Goal: Task Accomplishment & Management: Manage account settings

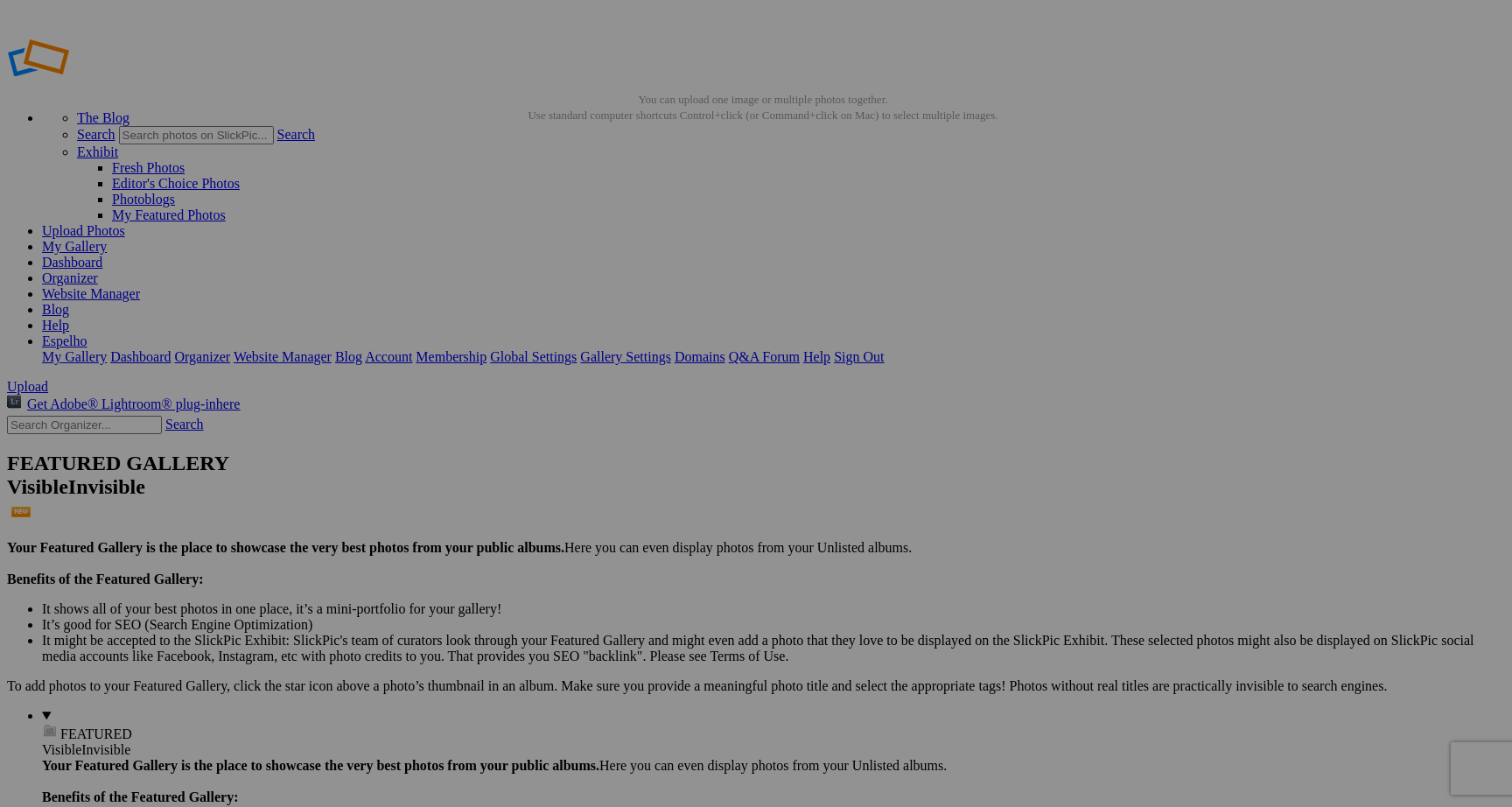
scroll to position [933, 0]
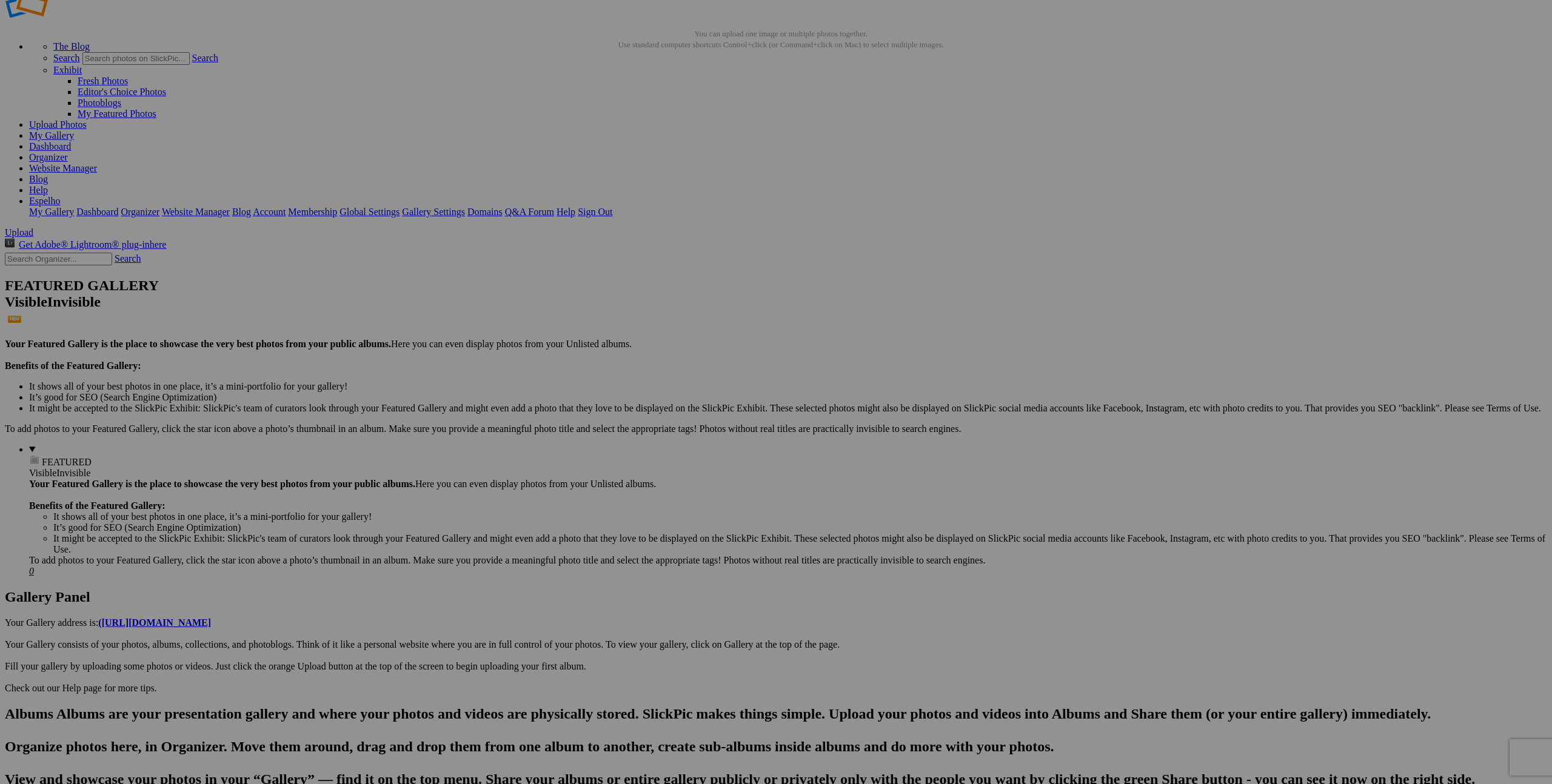
scroll to position [0, 0]
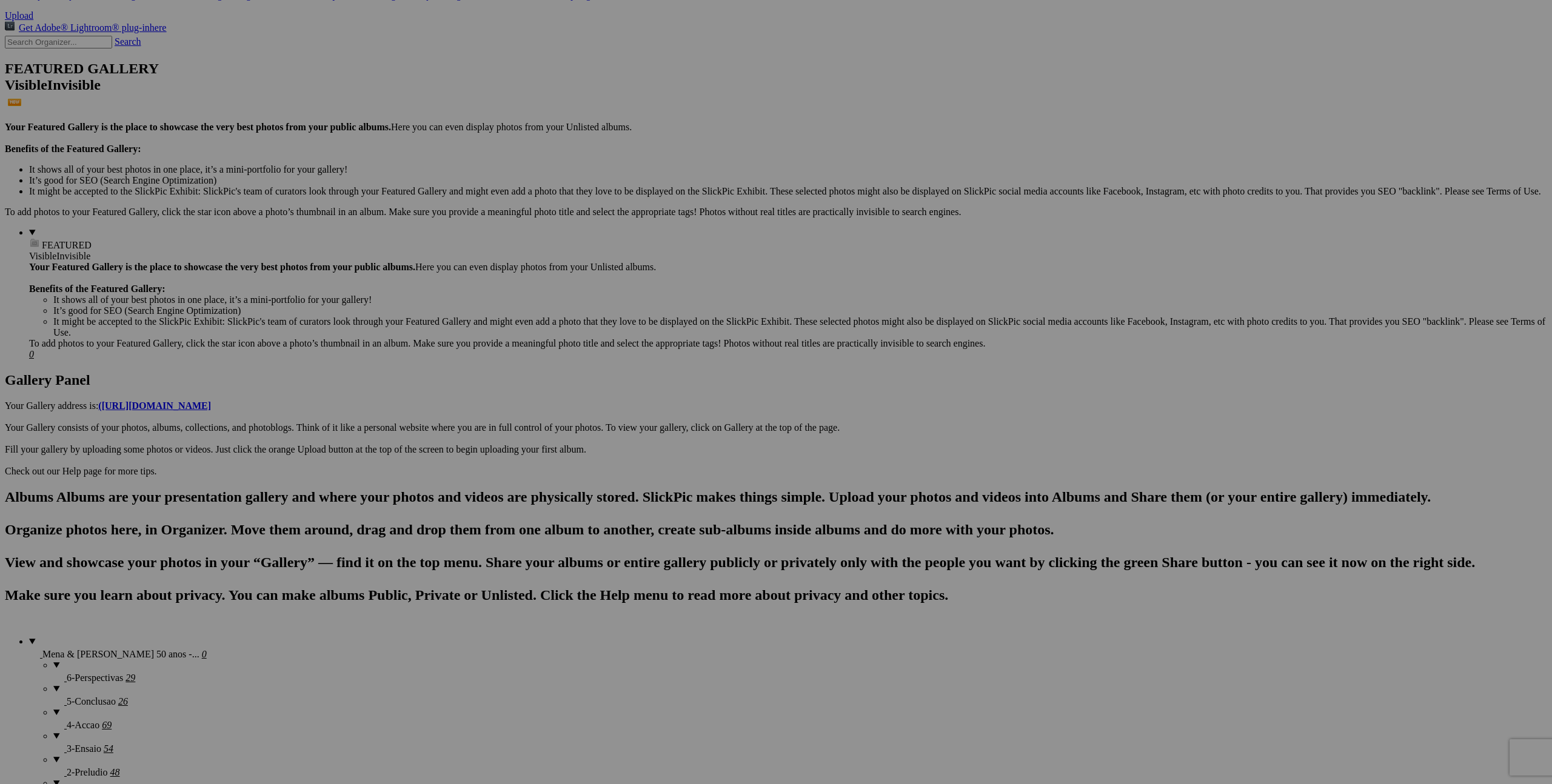
scroll to position [324, 0]
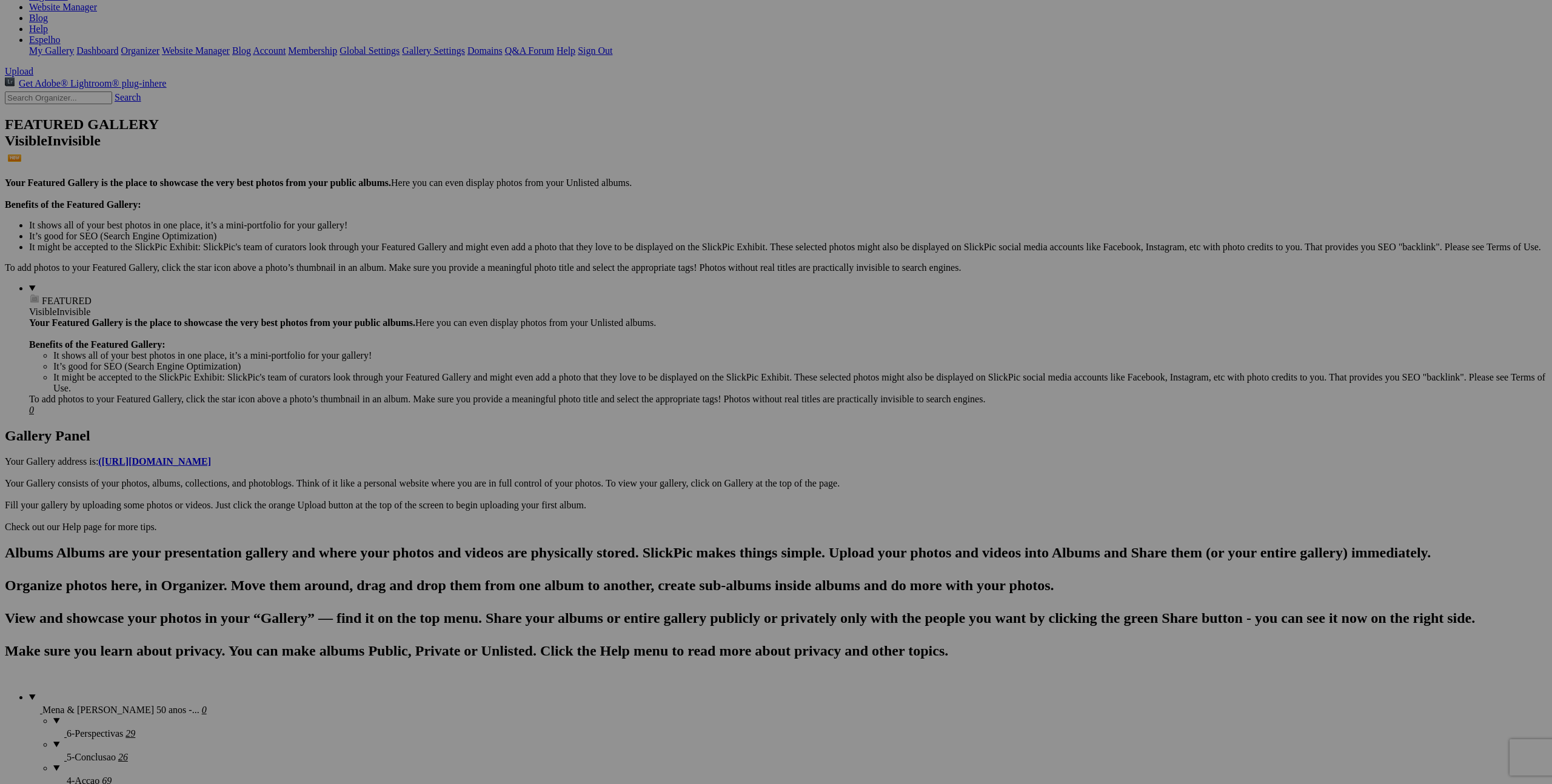
scroll to position [324, 0]
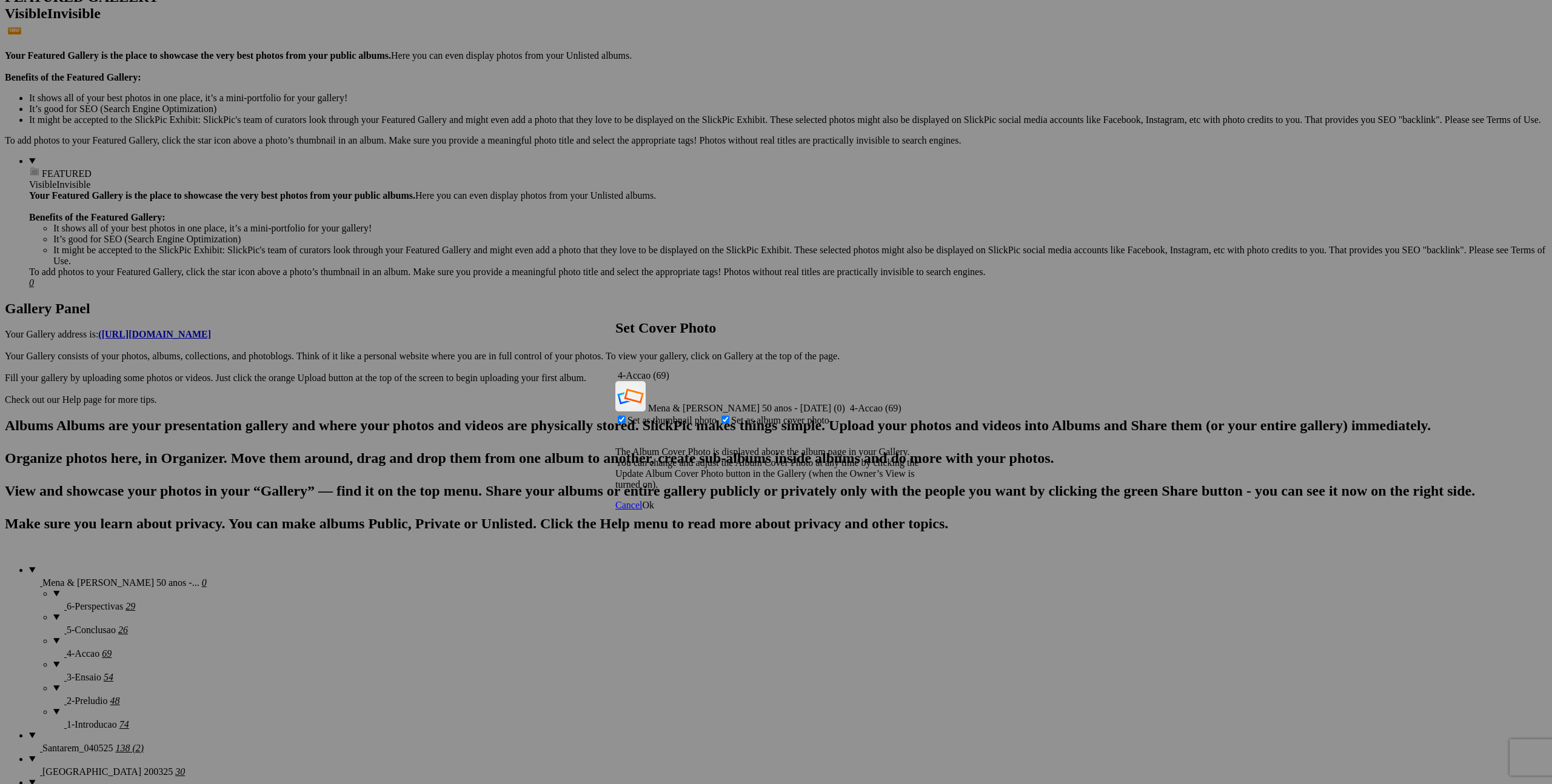
click at [654, 500] on span "Ok" at bounding box center [647, 505] width 12 height 10
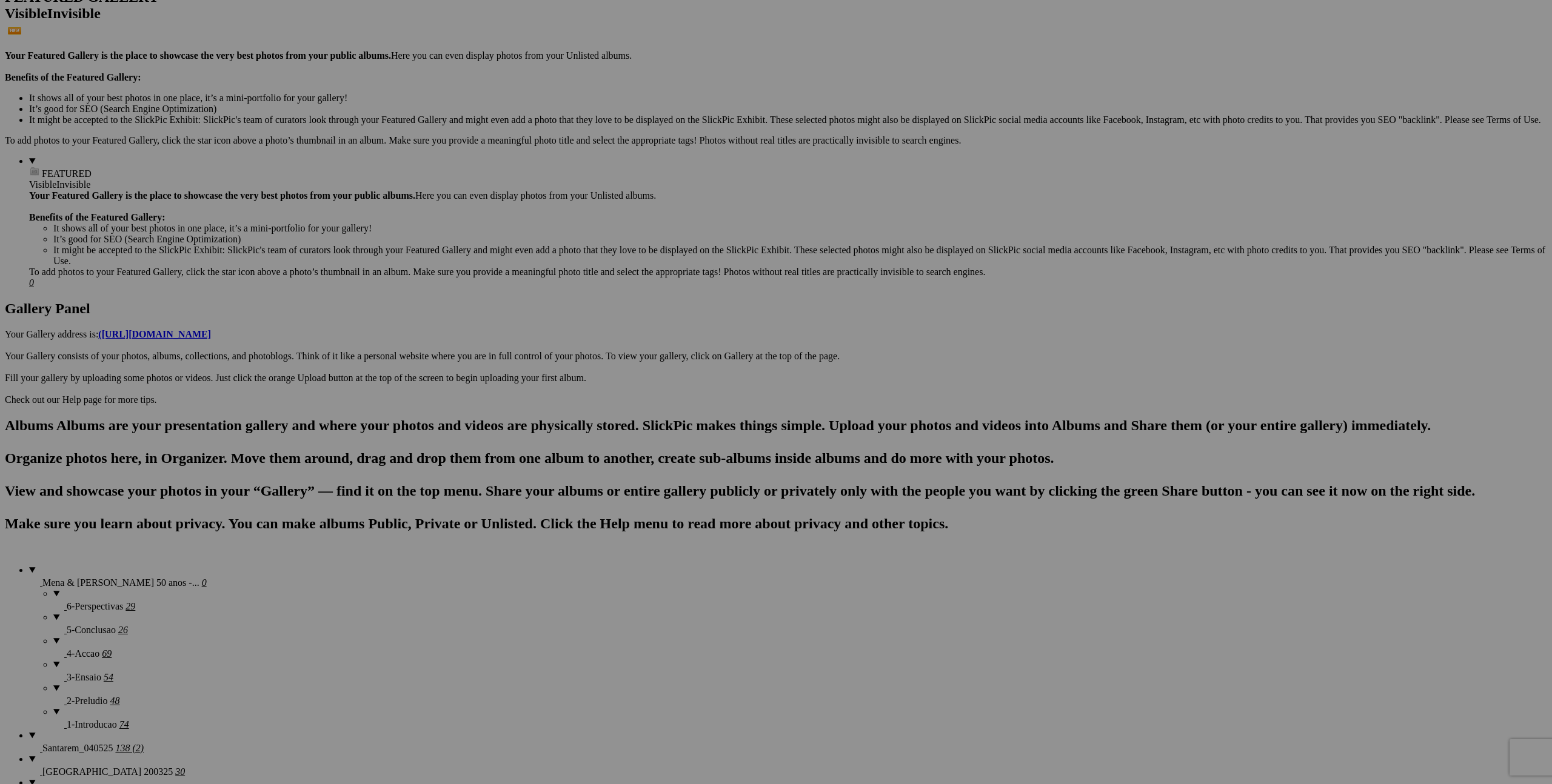
scroll to position [0, 0]
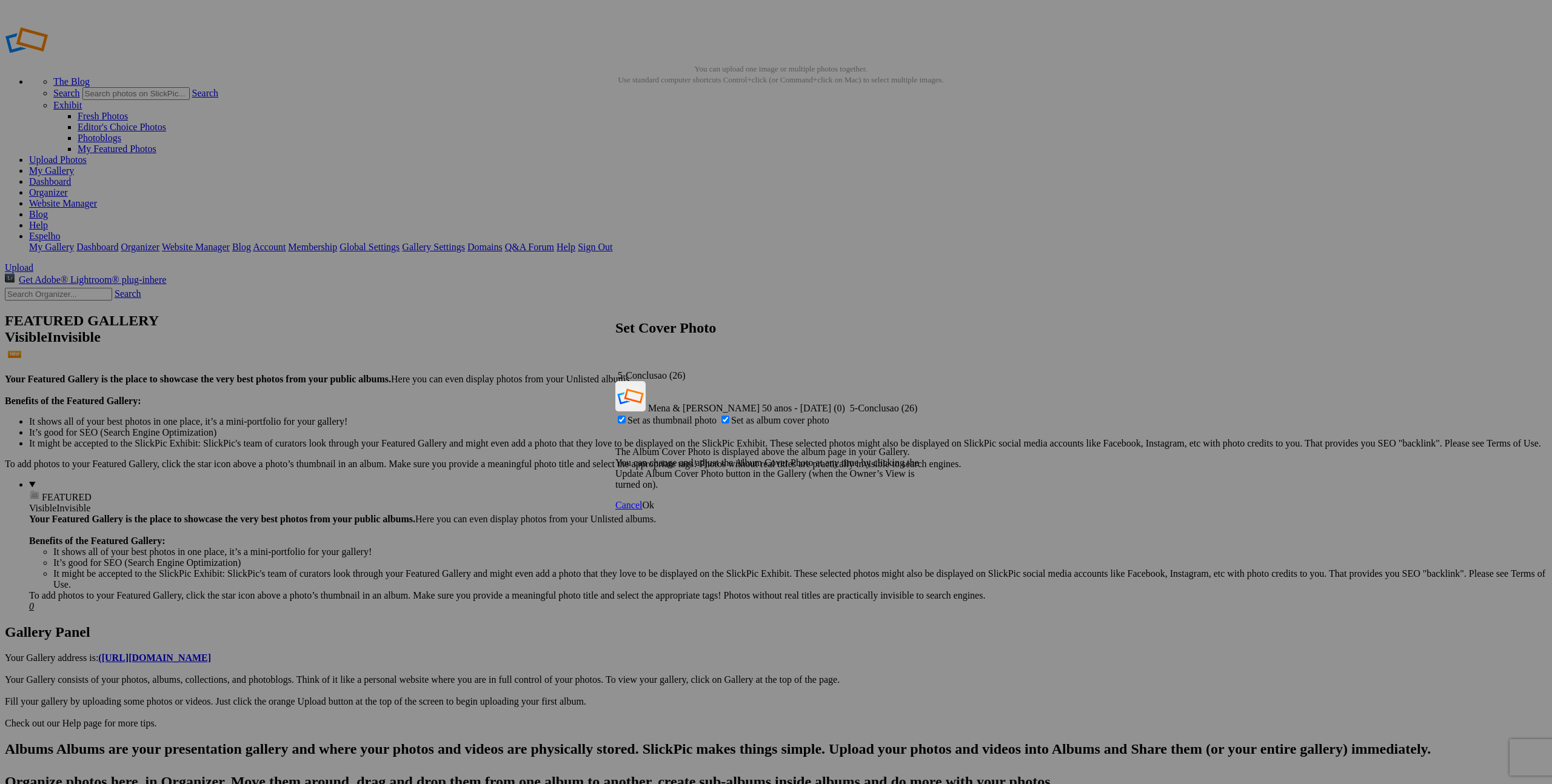
click at [654, 500] on span "Ok" at bounding box center [647, 505] width 12 height 10
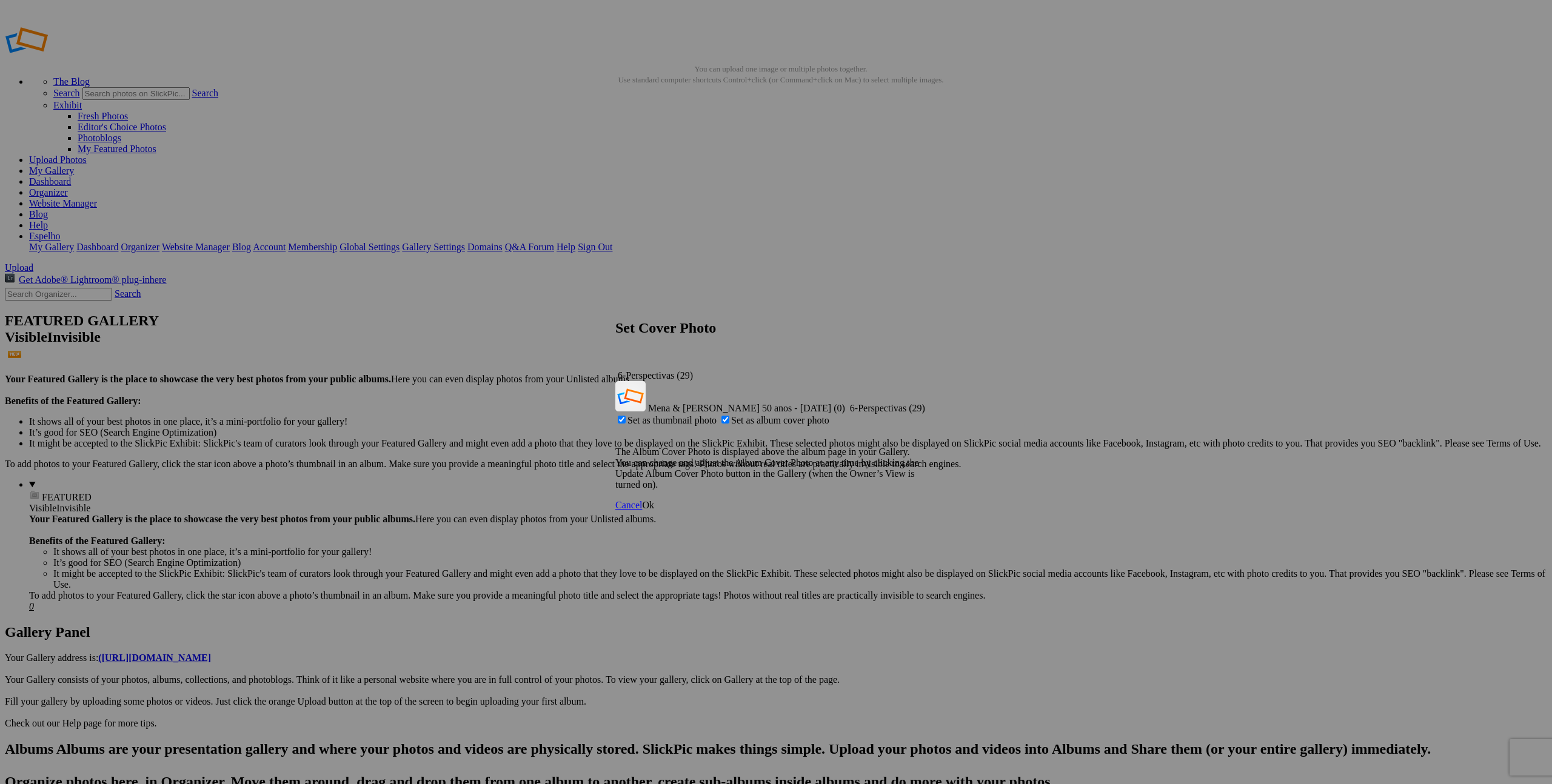
click at [654, 500] on span "Ok" at bounding box center [647, 505] width 12 height 10
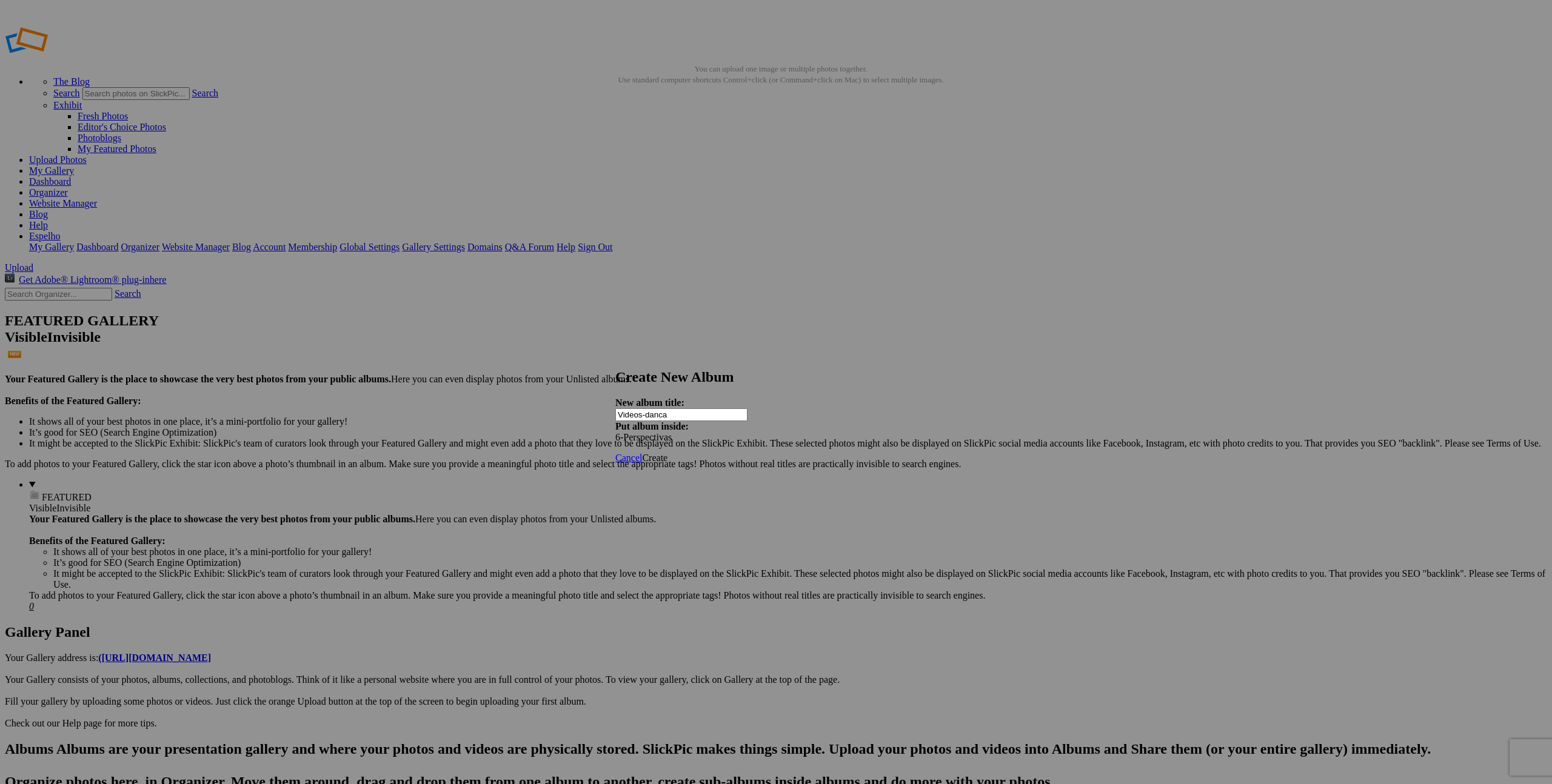
type input "Videos-danca"
drag, startPoint x: 316, startPoint y: 274, endPoint x: 374, endPoint y: 284, distance: 58.9
drag, startPoint x: 427, startPoint y: 274, endPoint x: 434, endPoint y: 274, distance: 7.0
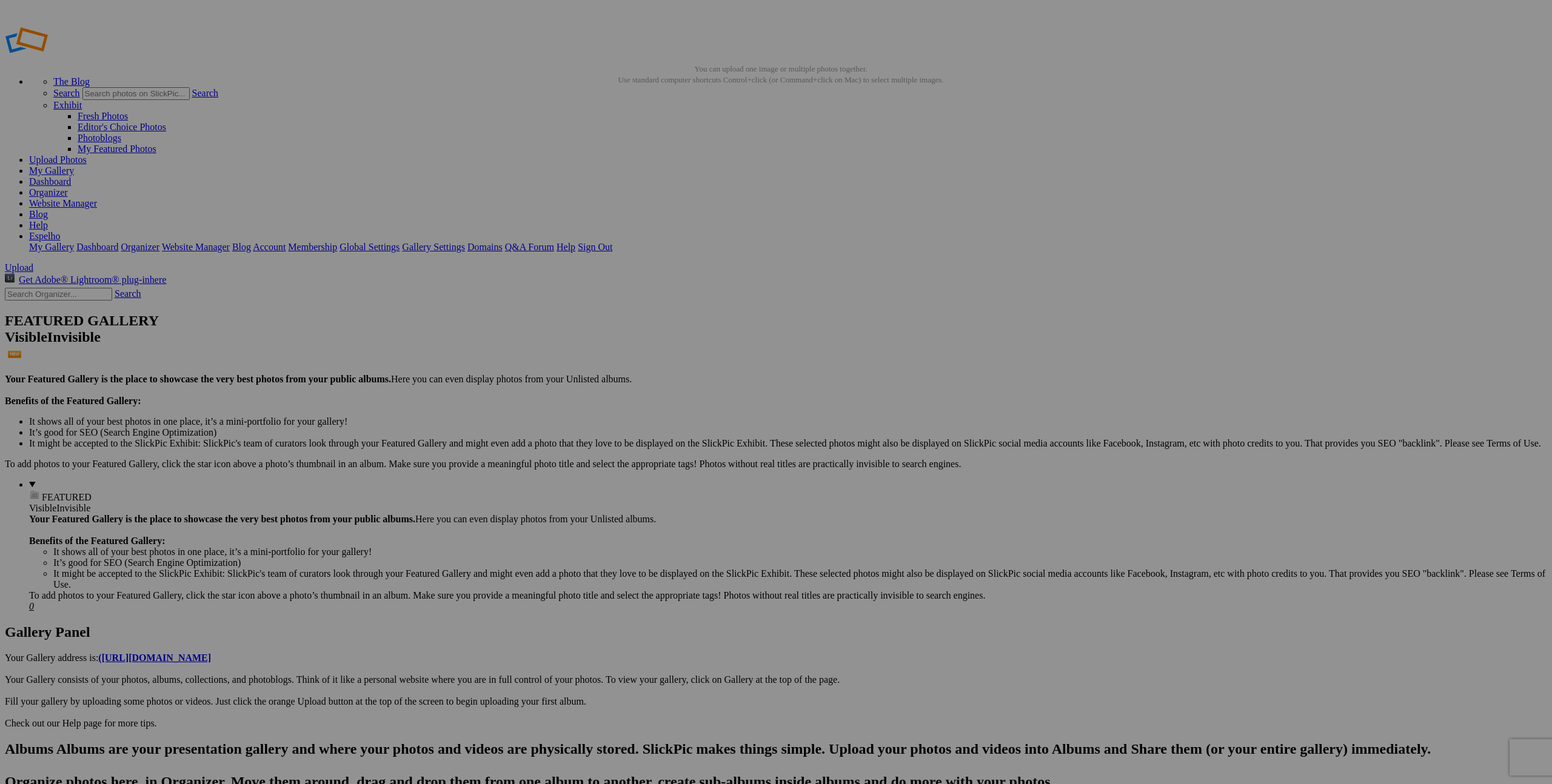
click at [785, 438] on div "Click to Select" at bounding box center [776, 443] width 321 height 11
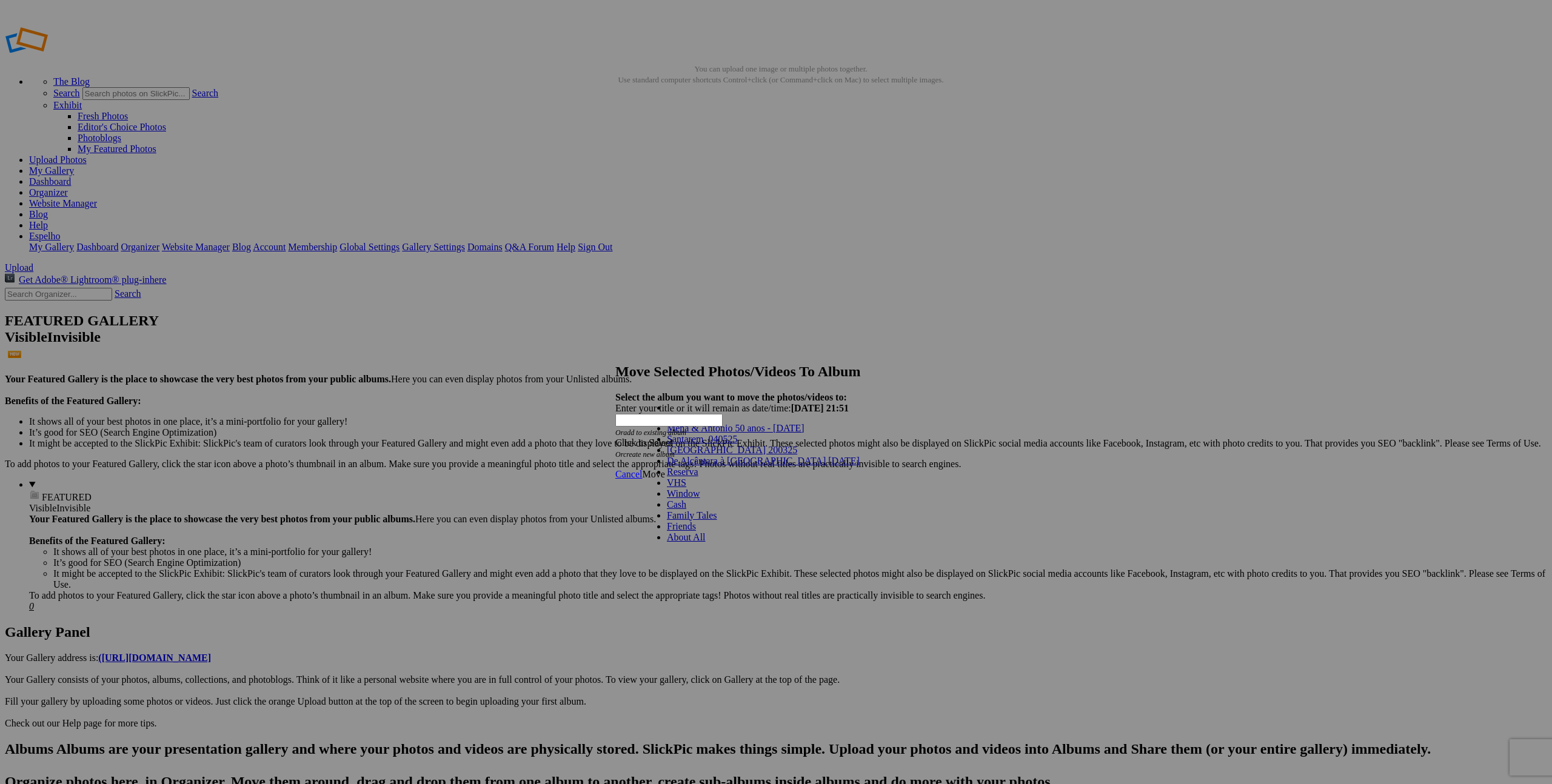
click at [804, 433] on span at bounding box center [804, 428] width 0 height 10
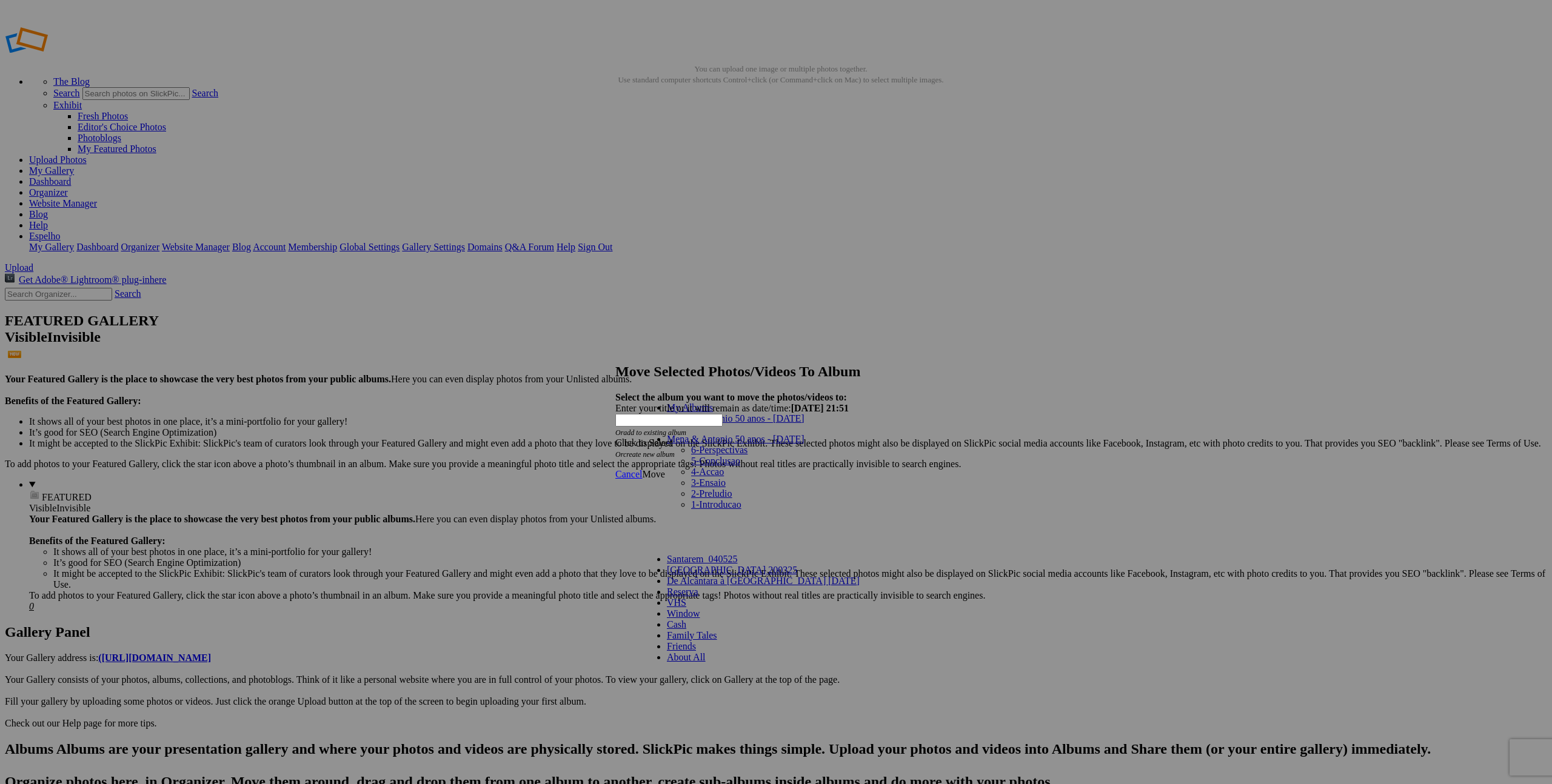
click at [691, 451] on span "6-Perspectivas" at bounding box center [719, 450] width 57 height 10
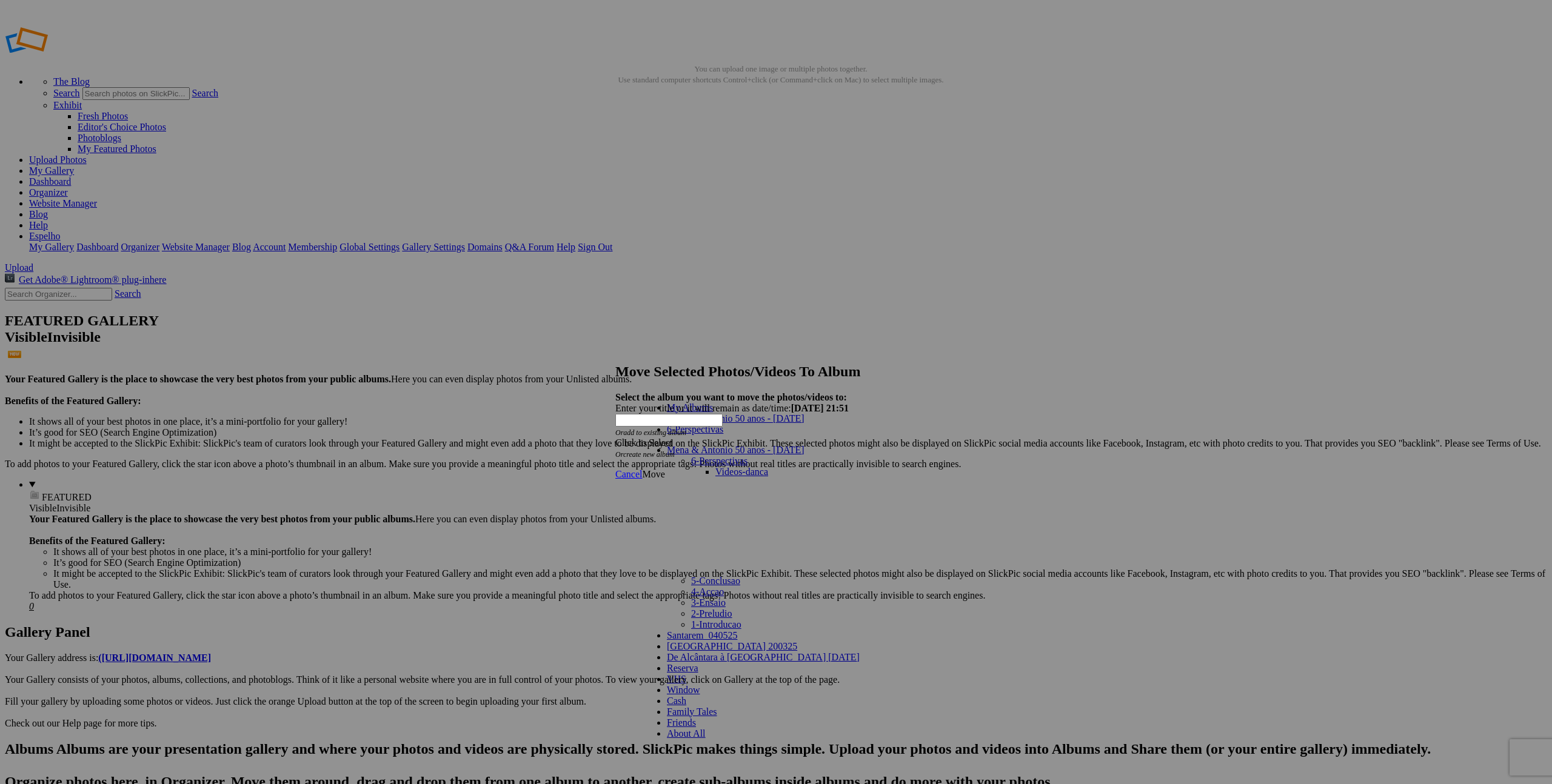
click at [715, 466] on link "Videos-danca" at bounding box center [741, 471] width 53 height 10
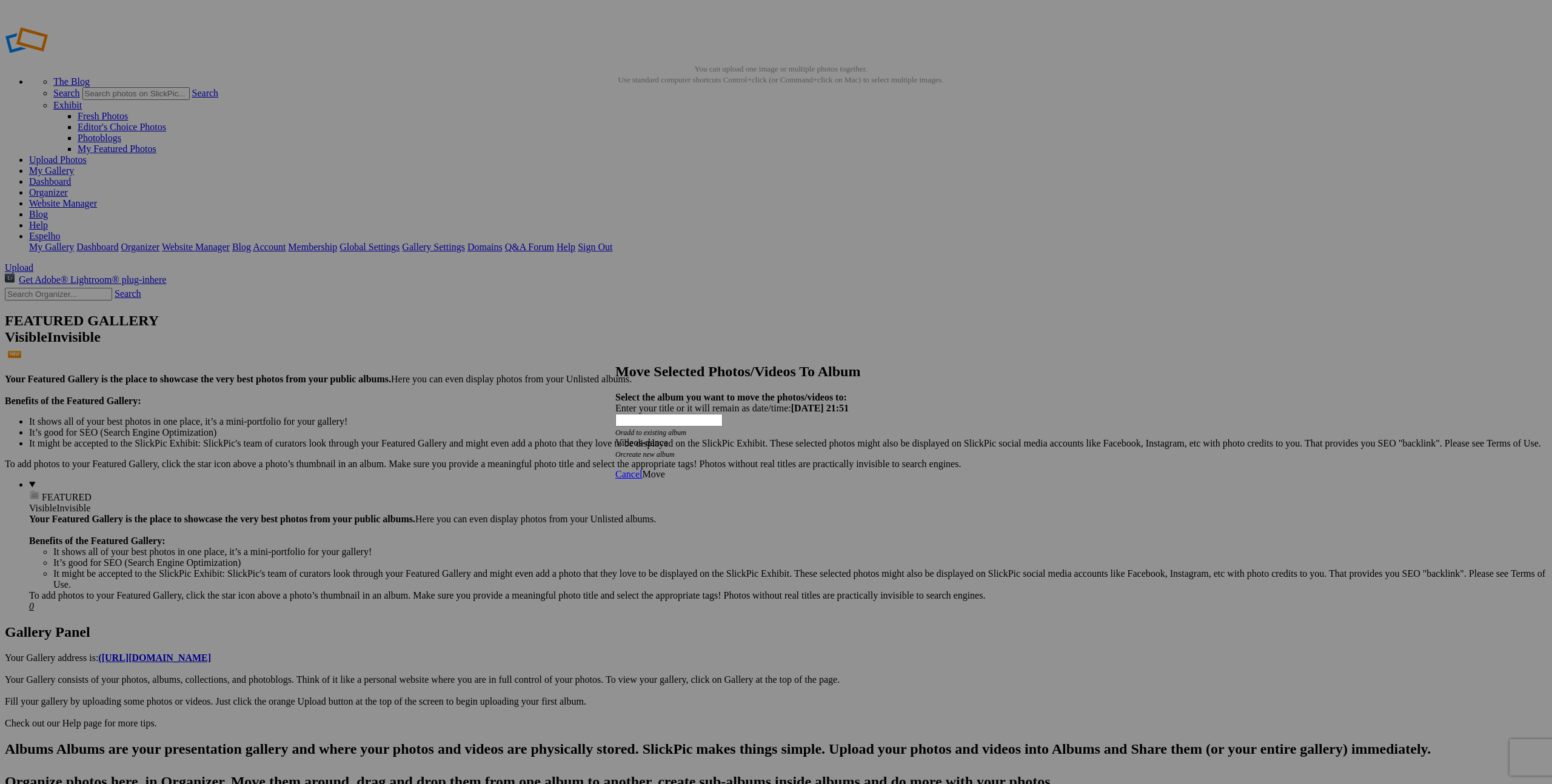
click at [664, 469] on span "Move" at bounding box center [653, 474] width 23 height 10
click at [654, 436] on link "Ok" at bounding box center [647, 431] width 12 height 10
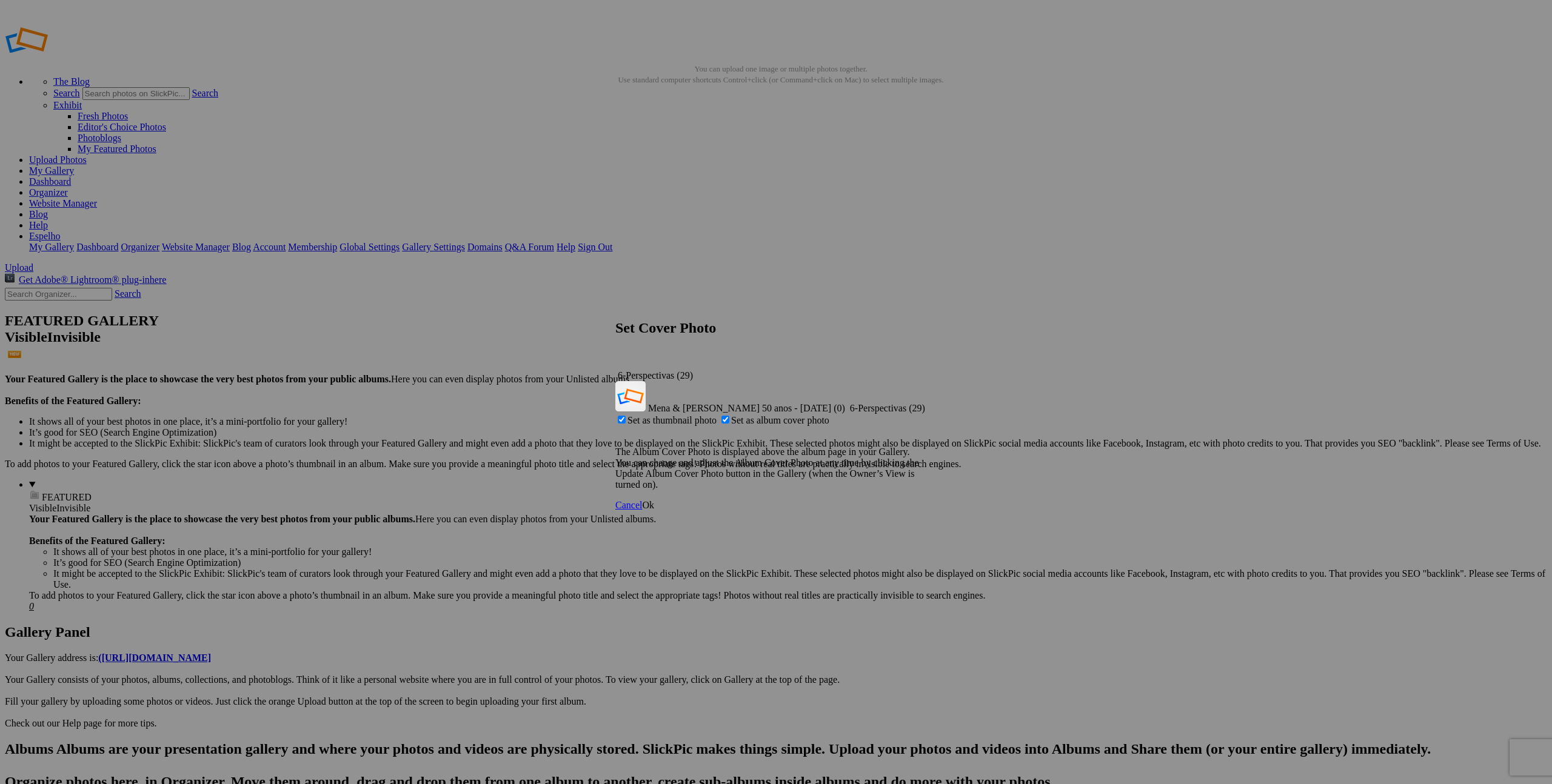
click at [654, 500] on span "Ok" at bounding box center [647, 505] width 12 height 10
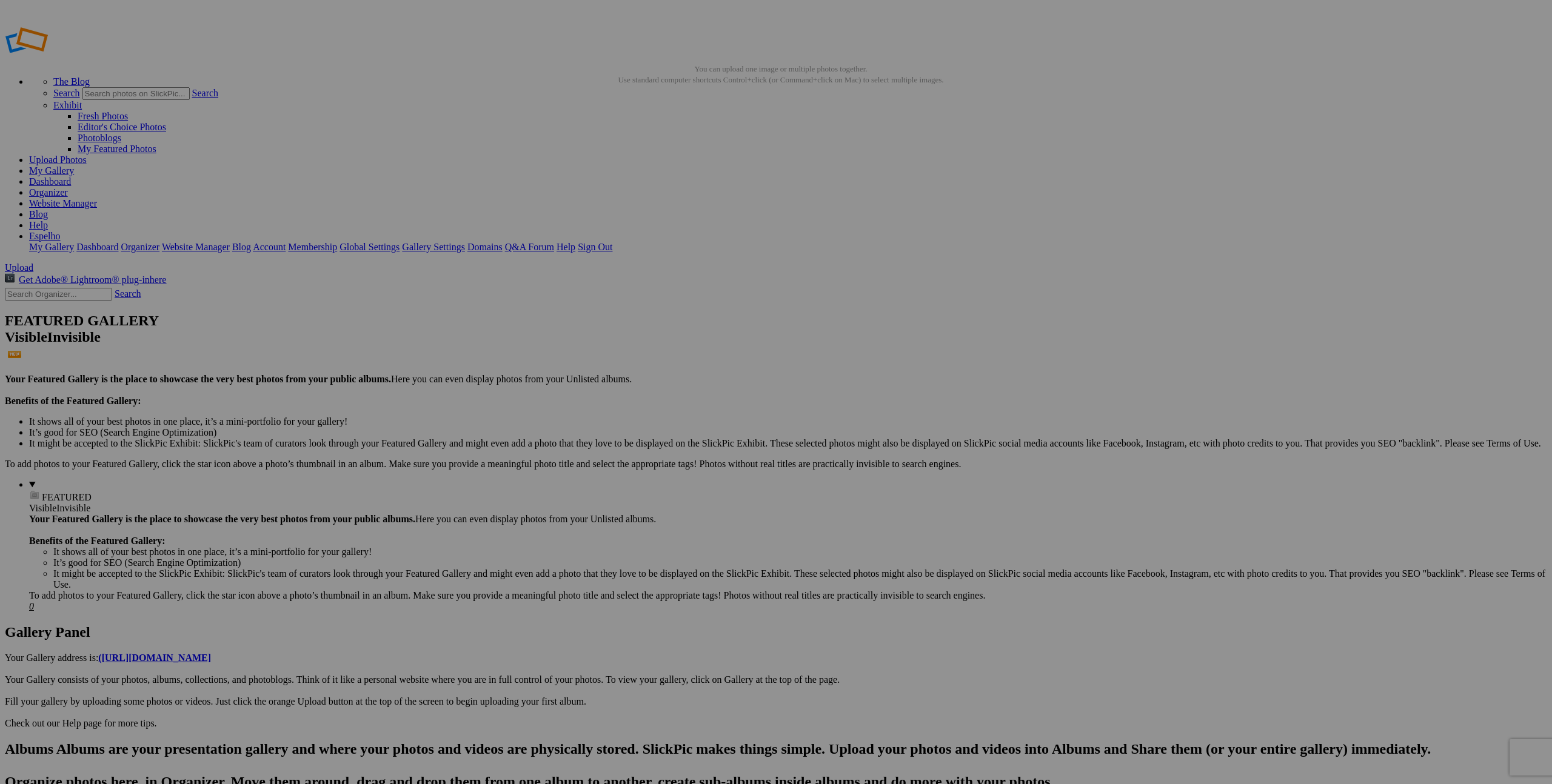
click at [725, 438] on div "Click to Select" at bounding box center [776, 443] width 321 height 11
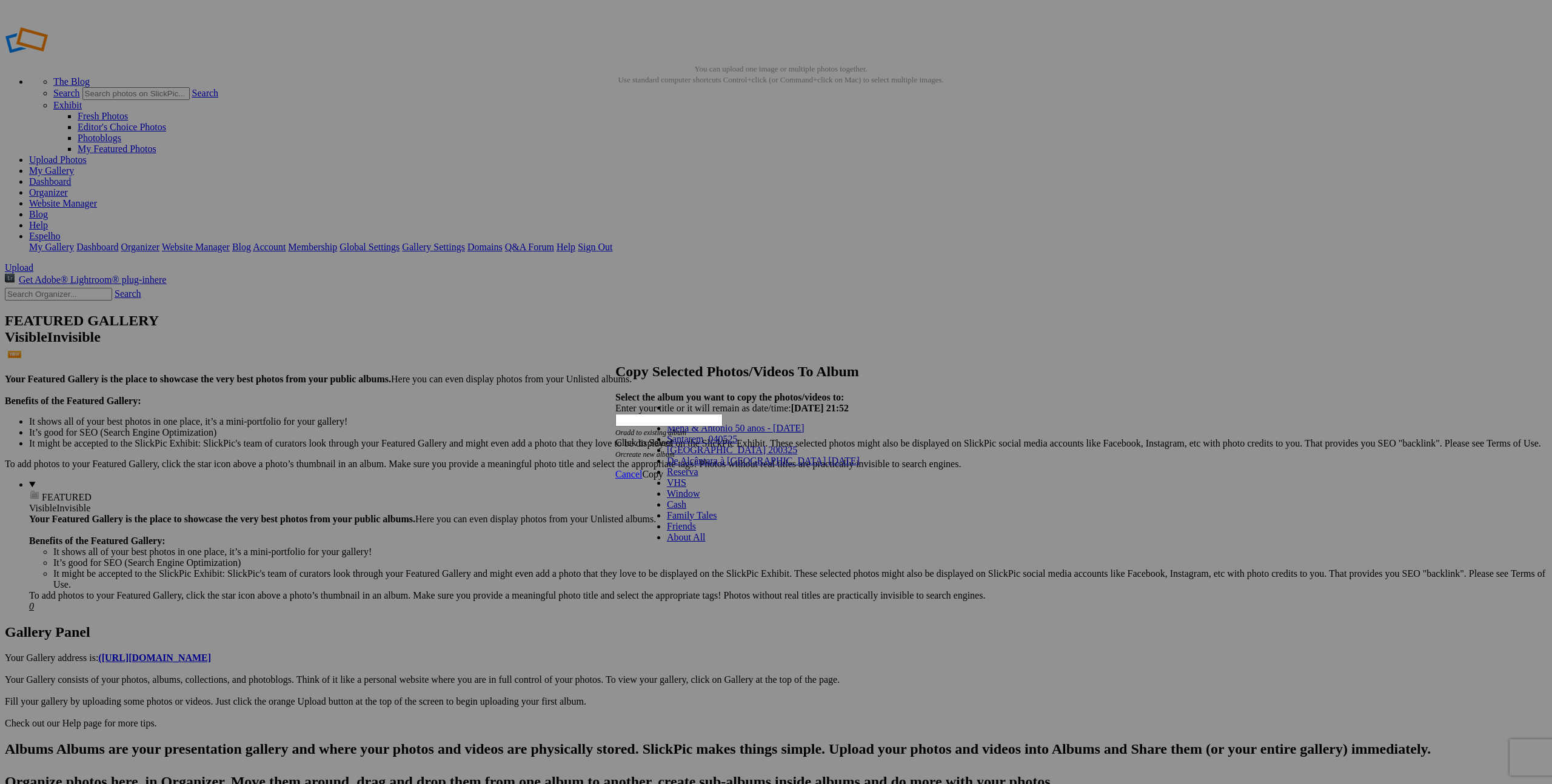
click at [724, 433] on span "Mena & Antonio 50 anos - [DATE]" at bounding box center [735, 428] width 137 height 10
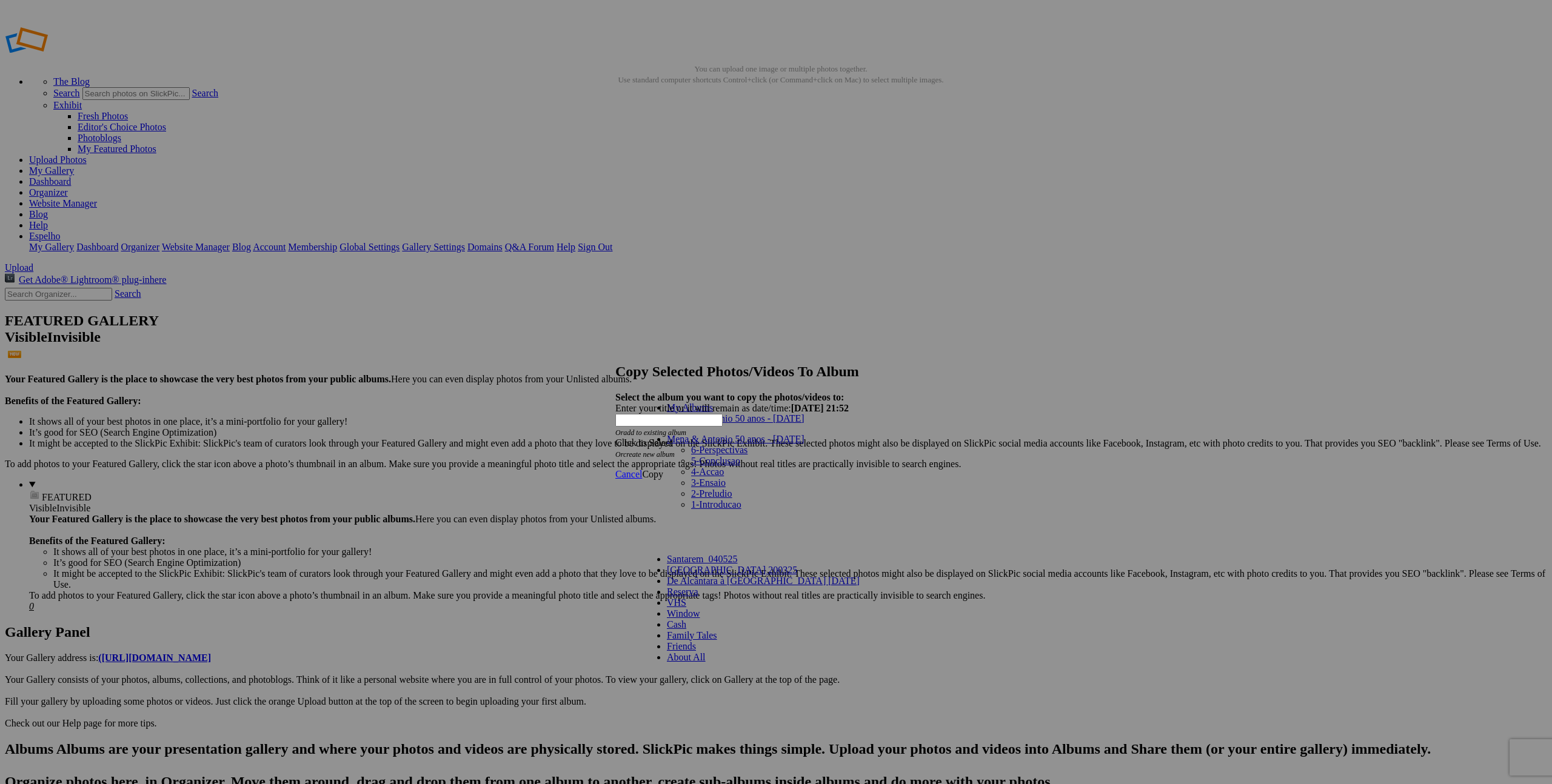
click at [747, 448] on link "6-Perspectivas" at bounding box center [719, 450] width 57 height 10
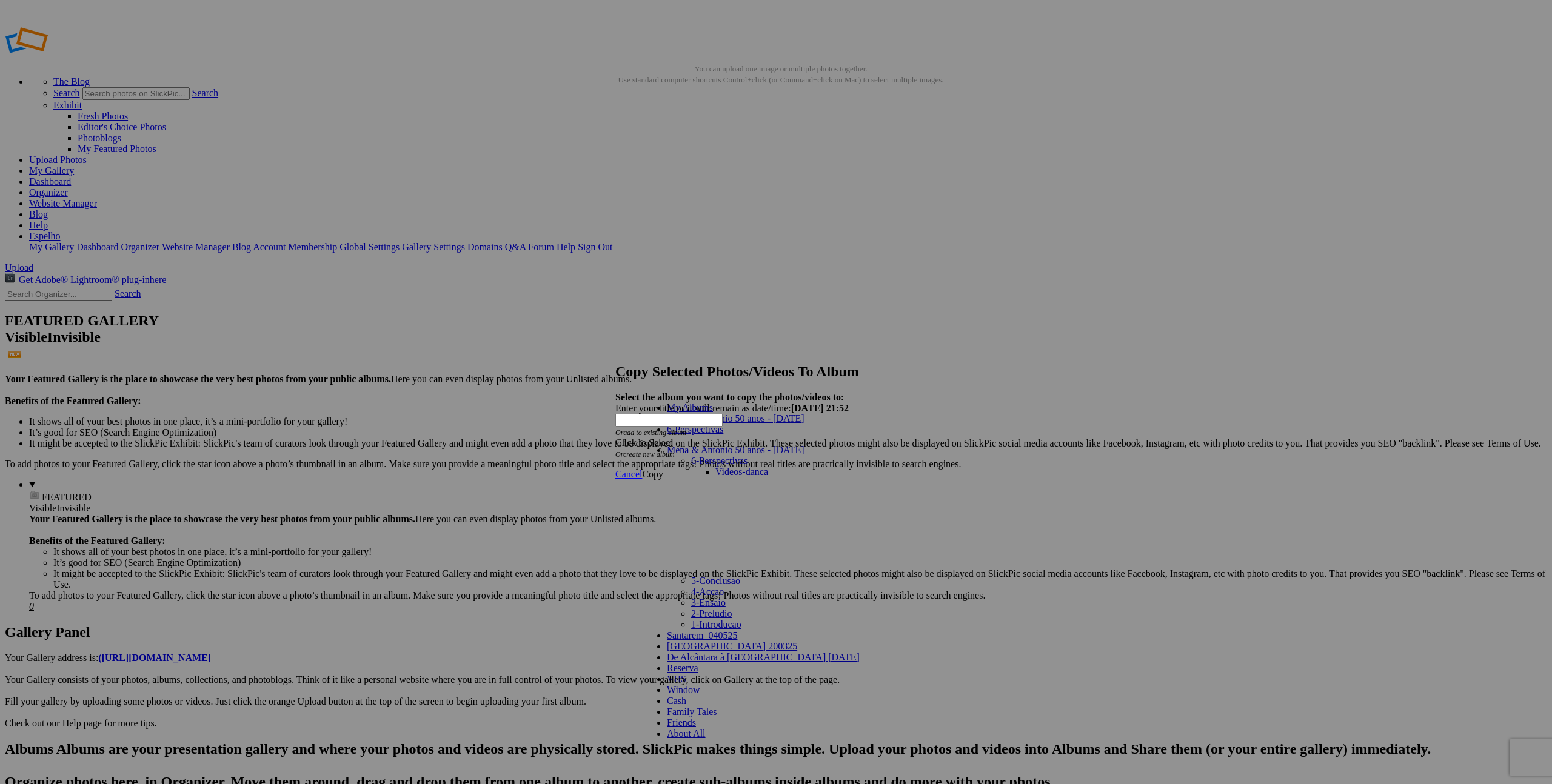
click at [734, 466] on link "Videos-danca" at bounding box center [741, 471] width 53 height 10
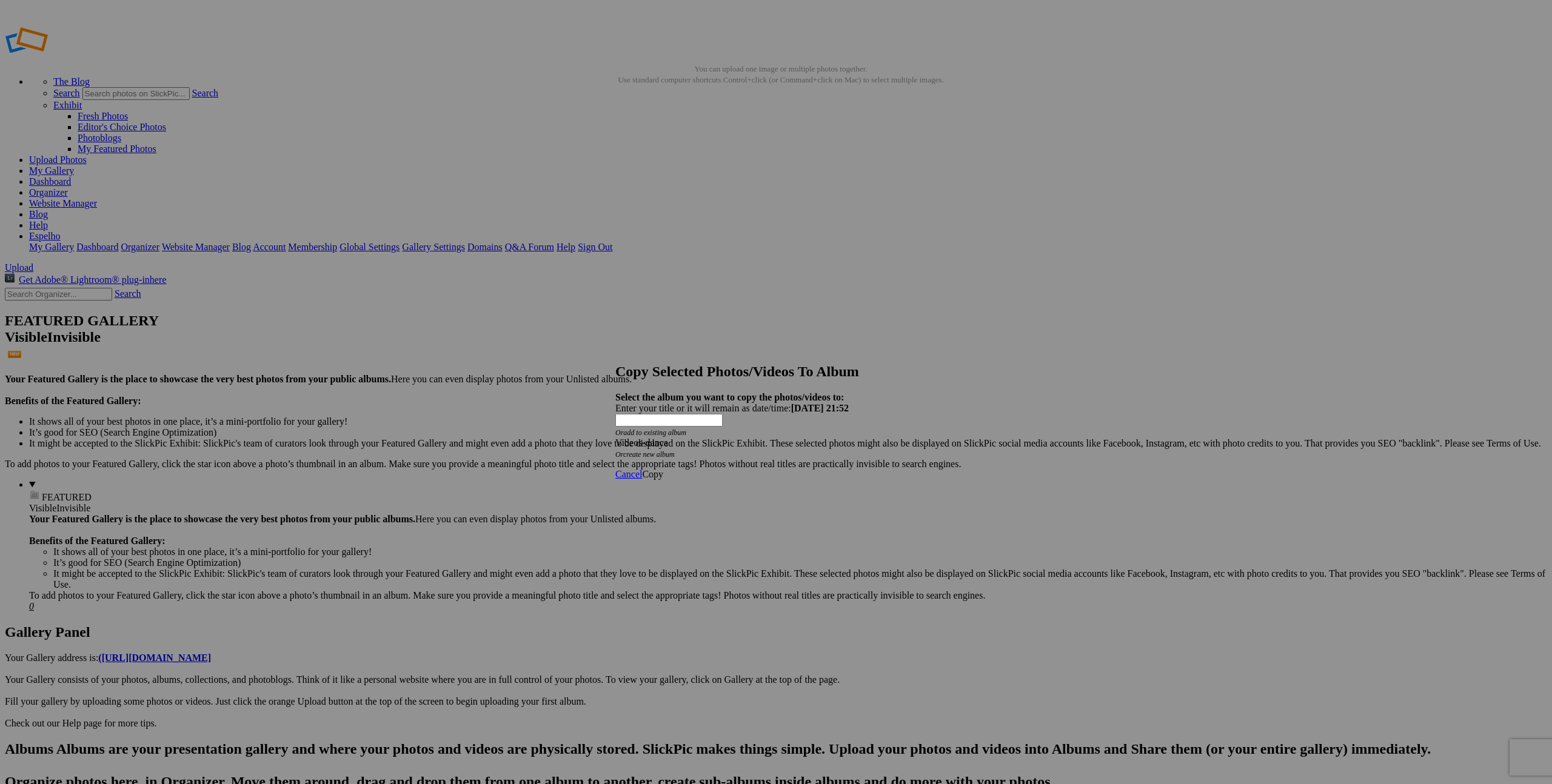
click at [663, 469] on span "Copy" at bounding box center [652, 474] width 21 height 10
click at [654, 436] on link "Ok" at bounding box center [647, 431] width 12 height 10
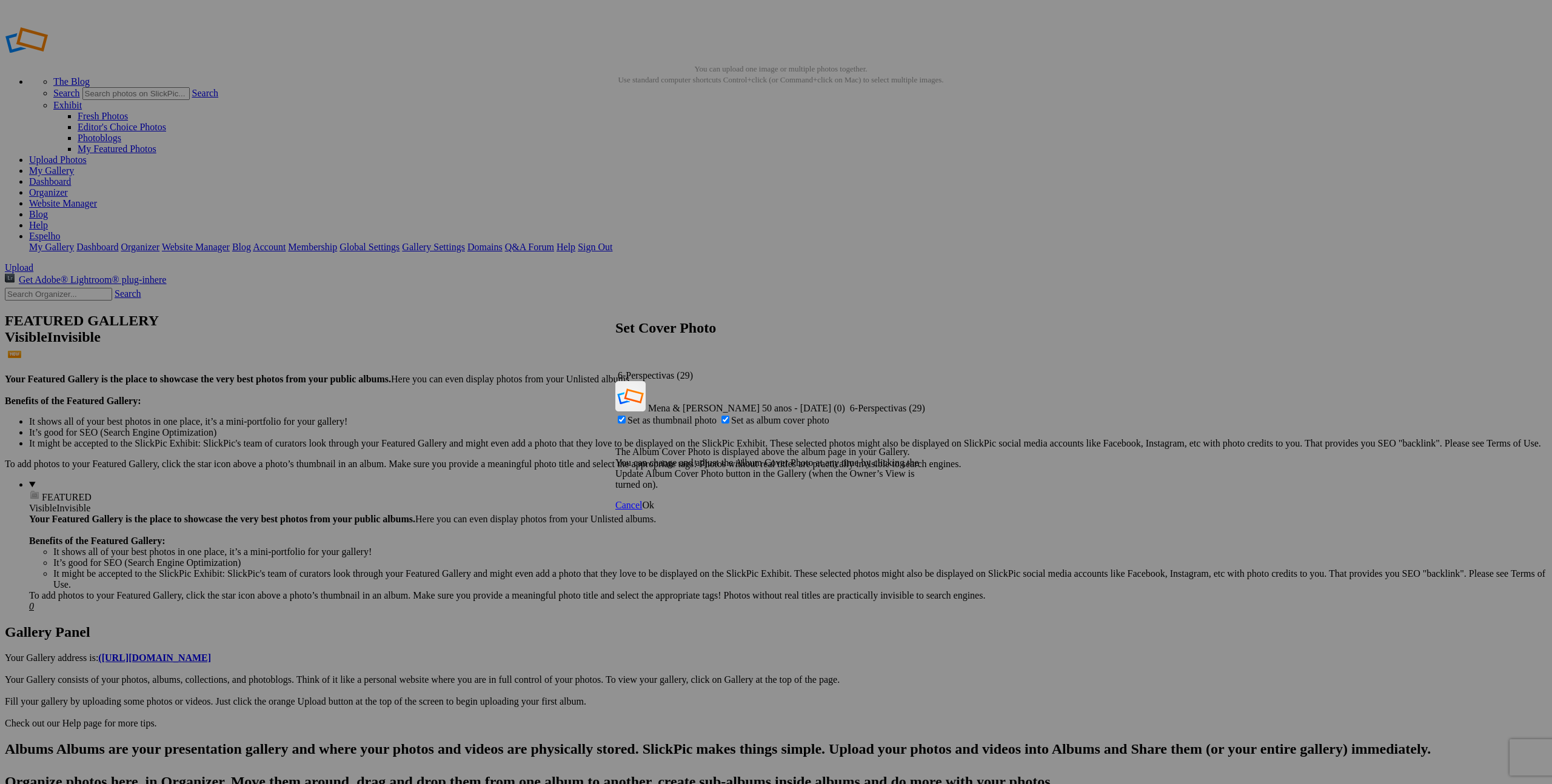
click at [654, 500] on span "Ok" at bounding box center [647, 505] width 12 height 10
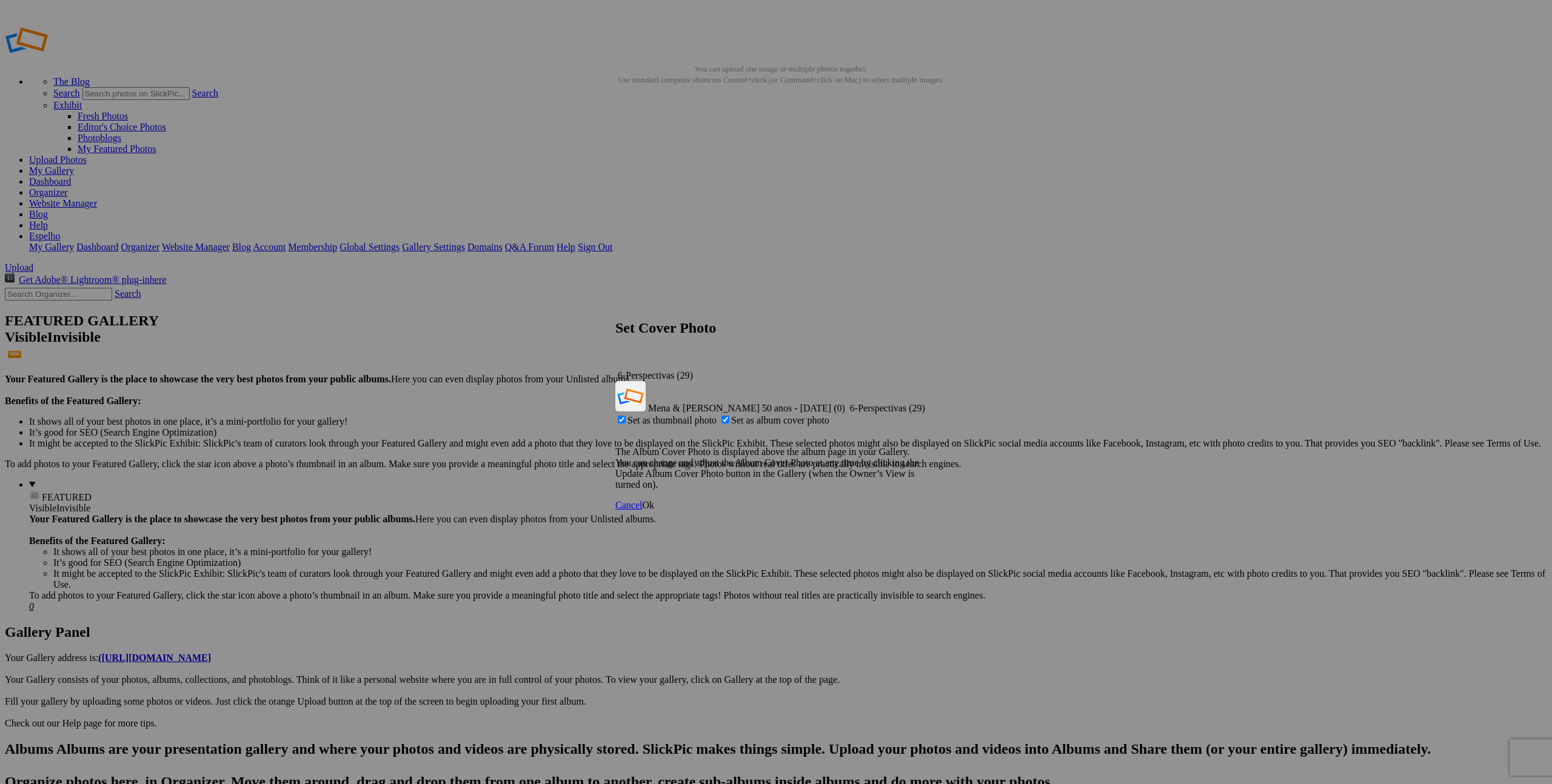
click at [654, 500] on link "Ok" at bounding box center [647, 505] width 12 height 10
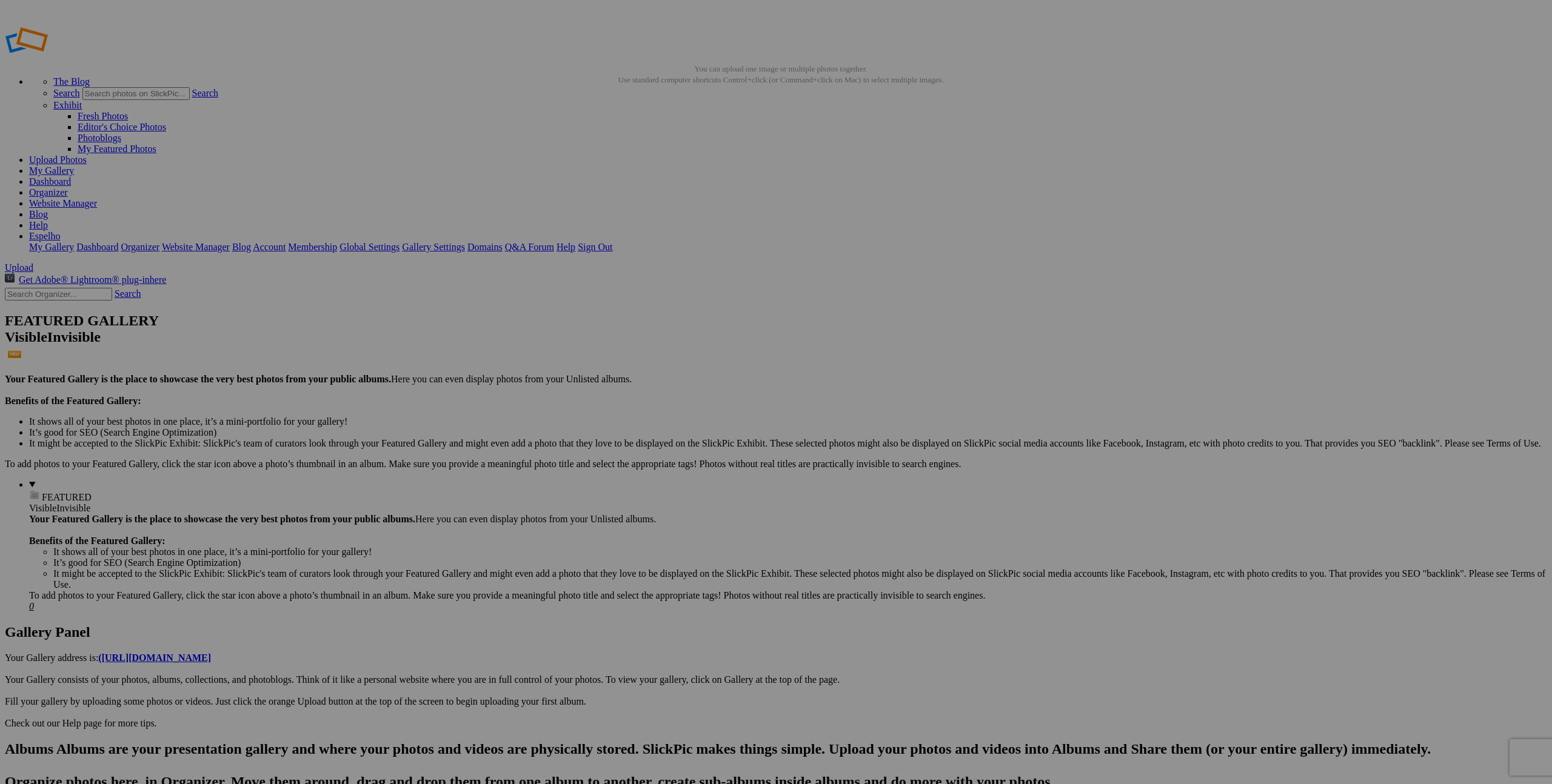
click at [743, 438] on div "Click to Select" at bounding box center [776, 443] width 321 height 11
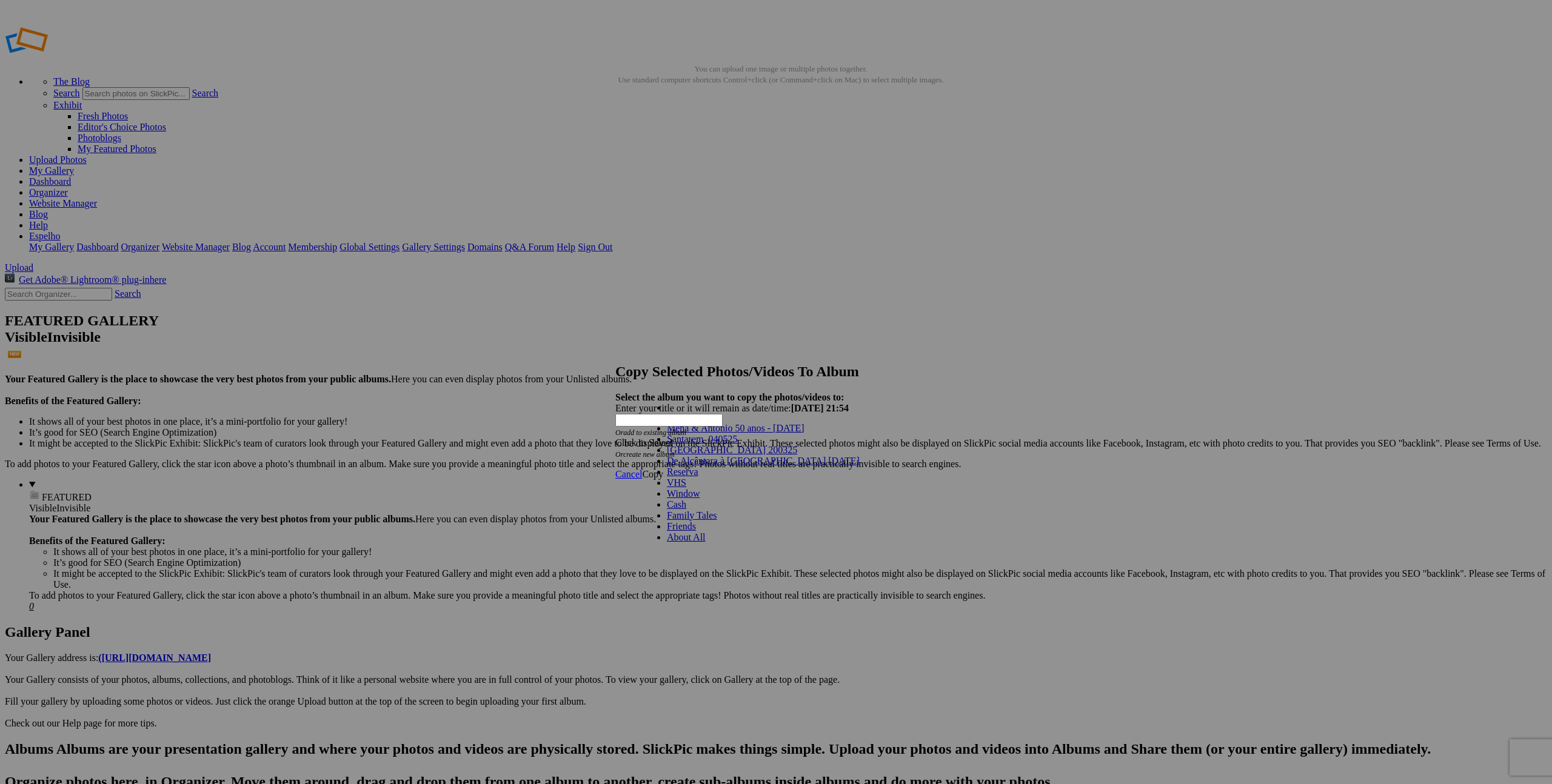
click at [760, 433] on span "Mena & Antonio 50 anos - [DATE]" at bounding box center [735, 428] width 137 height 10
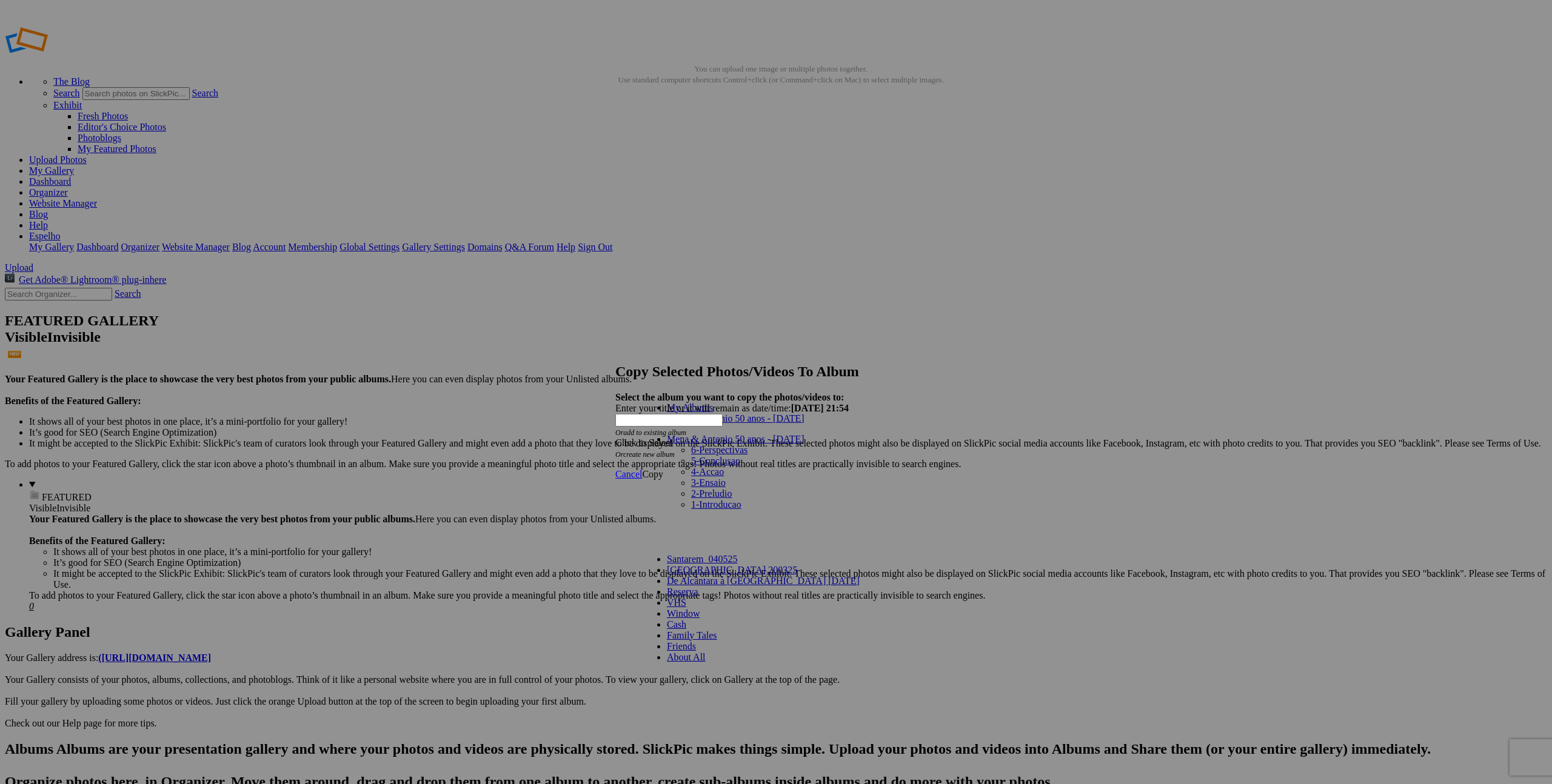
click at [720, 447] on link "6-Perspectivas" at bounding box center [719, 450] width 57 height 10
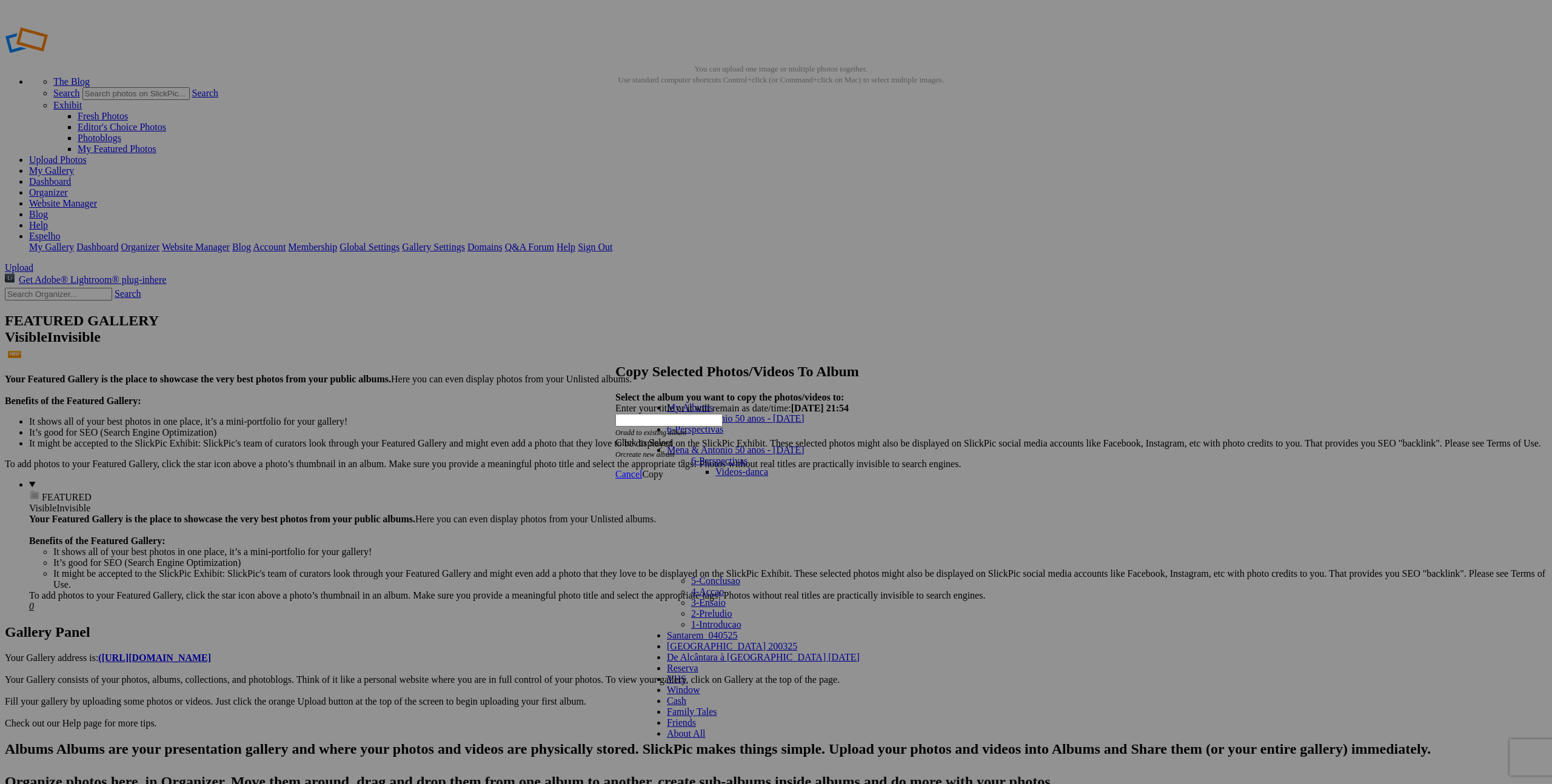
click at [729, 466] on link "Videos-danca" at bounding box center [741, 471] width 53 height 10
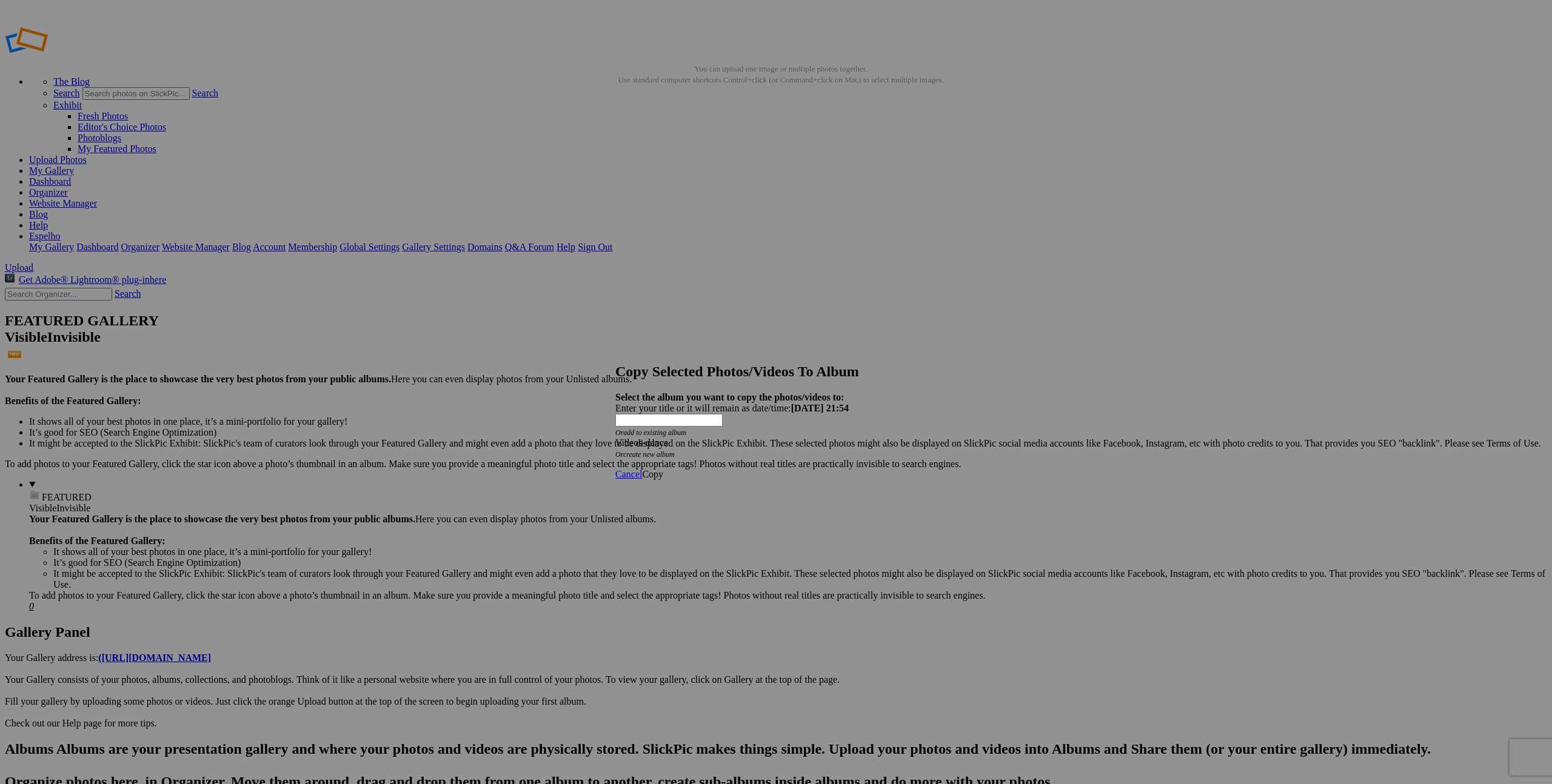
click at [663, 469] on span "Copy" at bounding box center [652, 474] width 21 height 10
click at [654, 436] on link "Ok" at bounding box center [647, 431] width 12 height 10
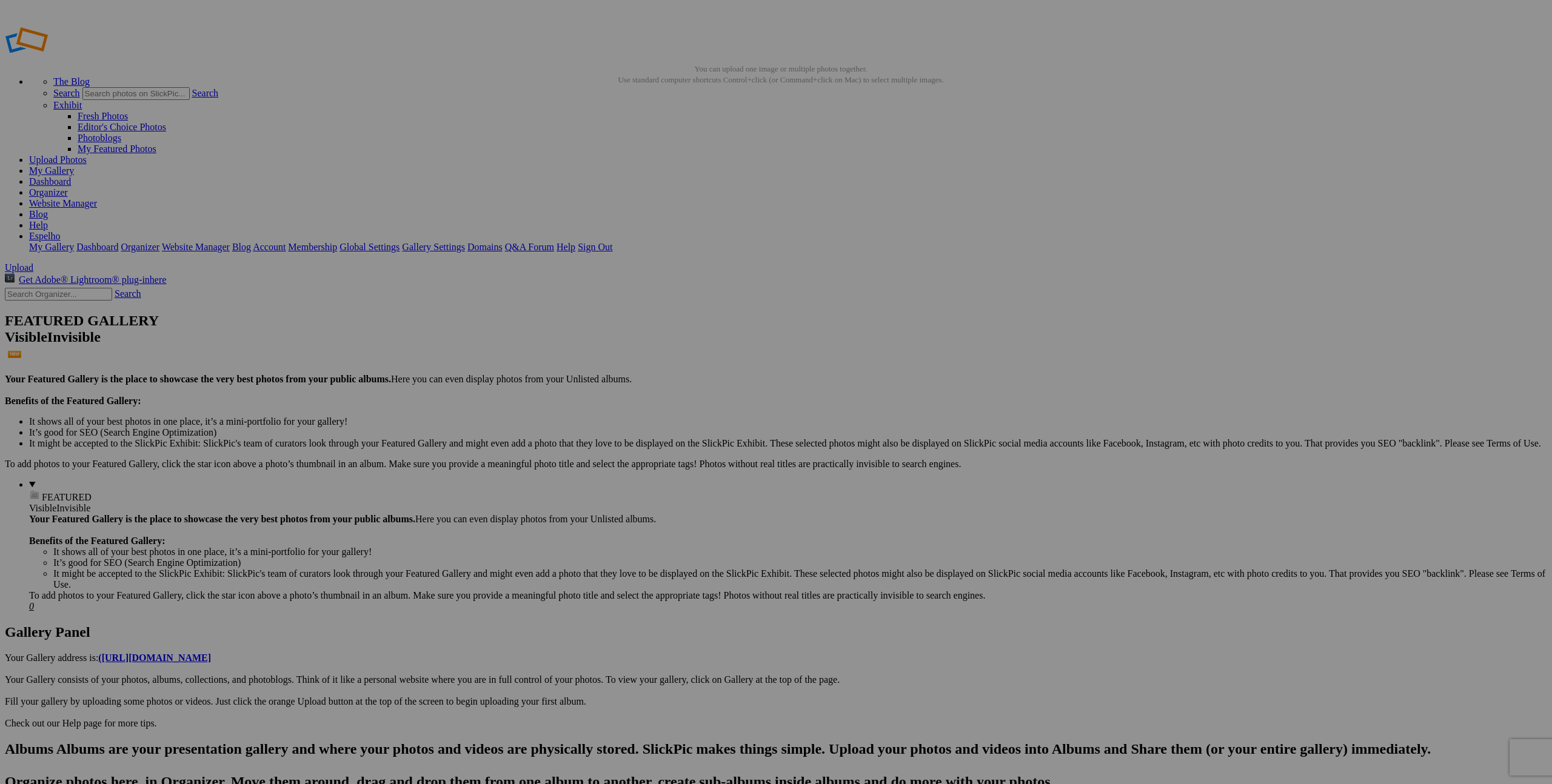
drag, startPoint x: 889, startPoint y: 471, endPoint x: 881, endPoint y: 459, distance: 14.4
click at [695, 471] on span "Yes" at bounding box center [688, 471] width 14 height 10
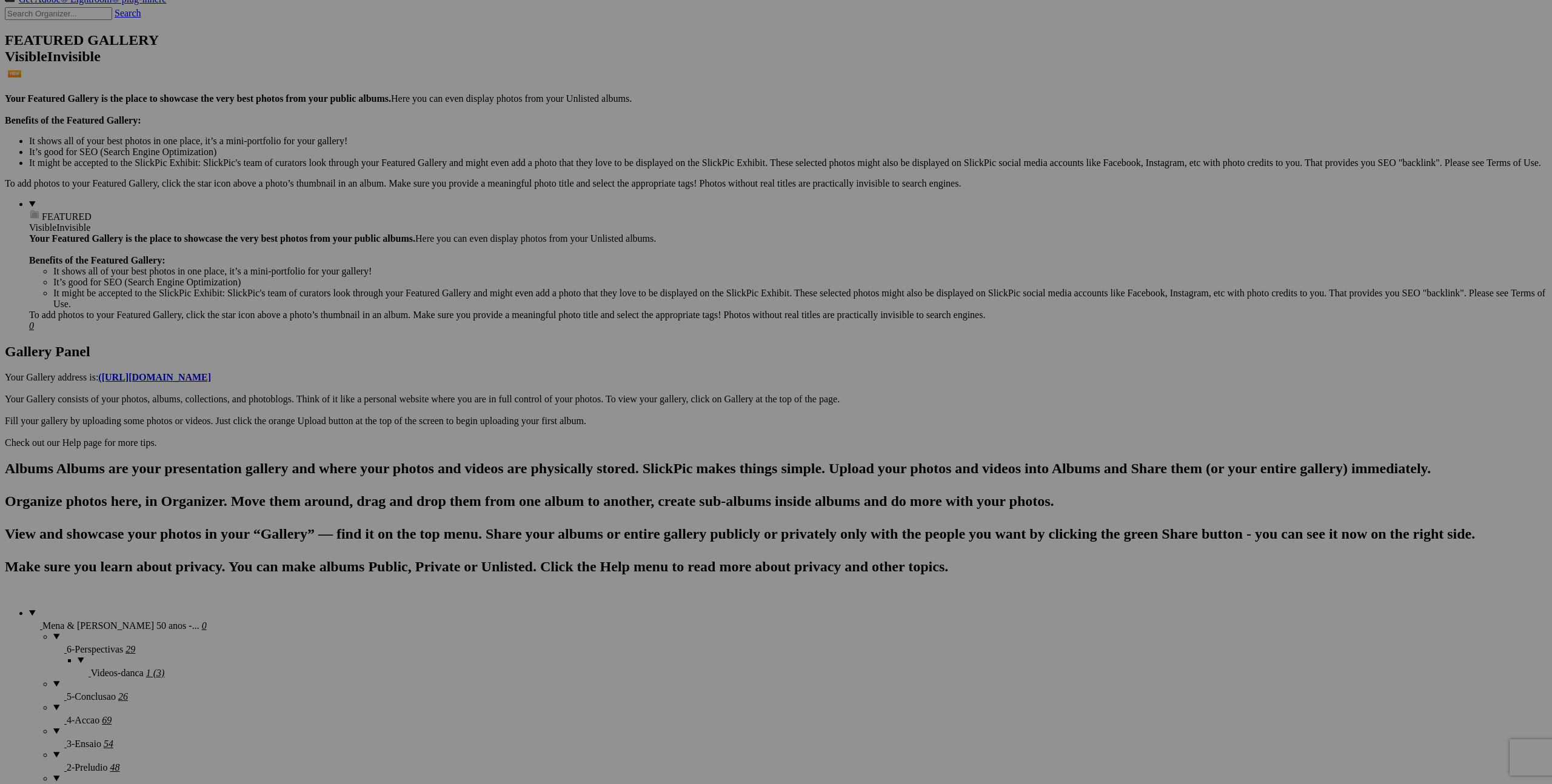
scroll to position [324, 0]
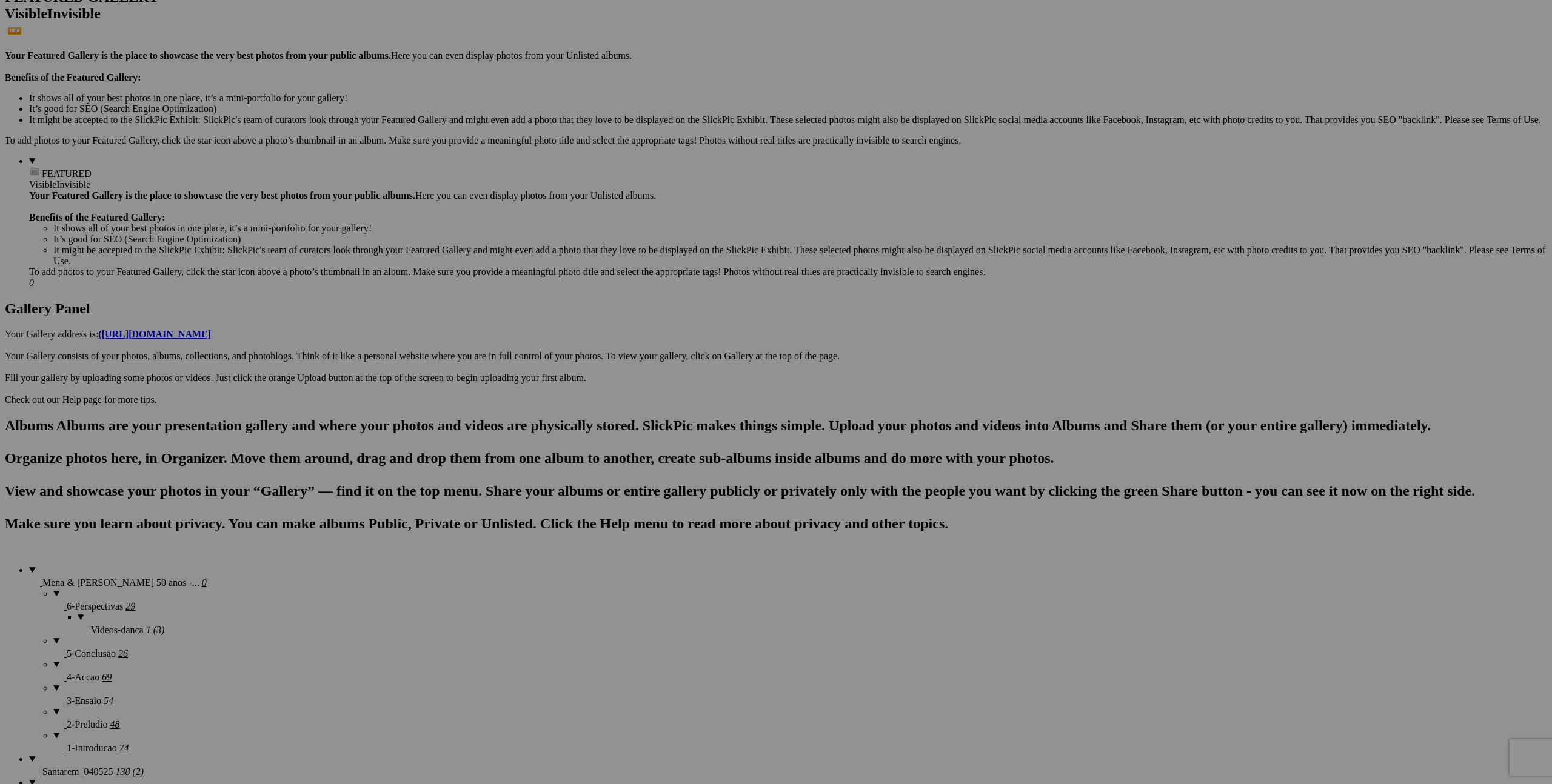
click at [781, 438] on div "Click to Select" at bounding box center [776, 443] width 321 height 11
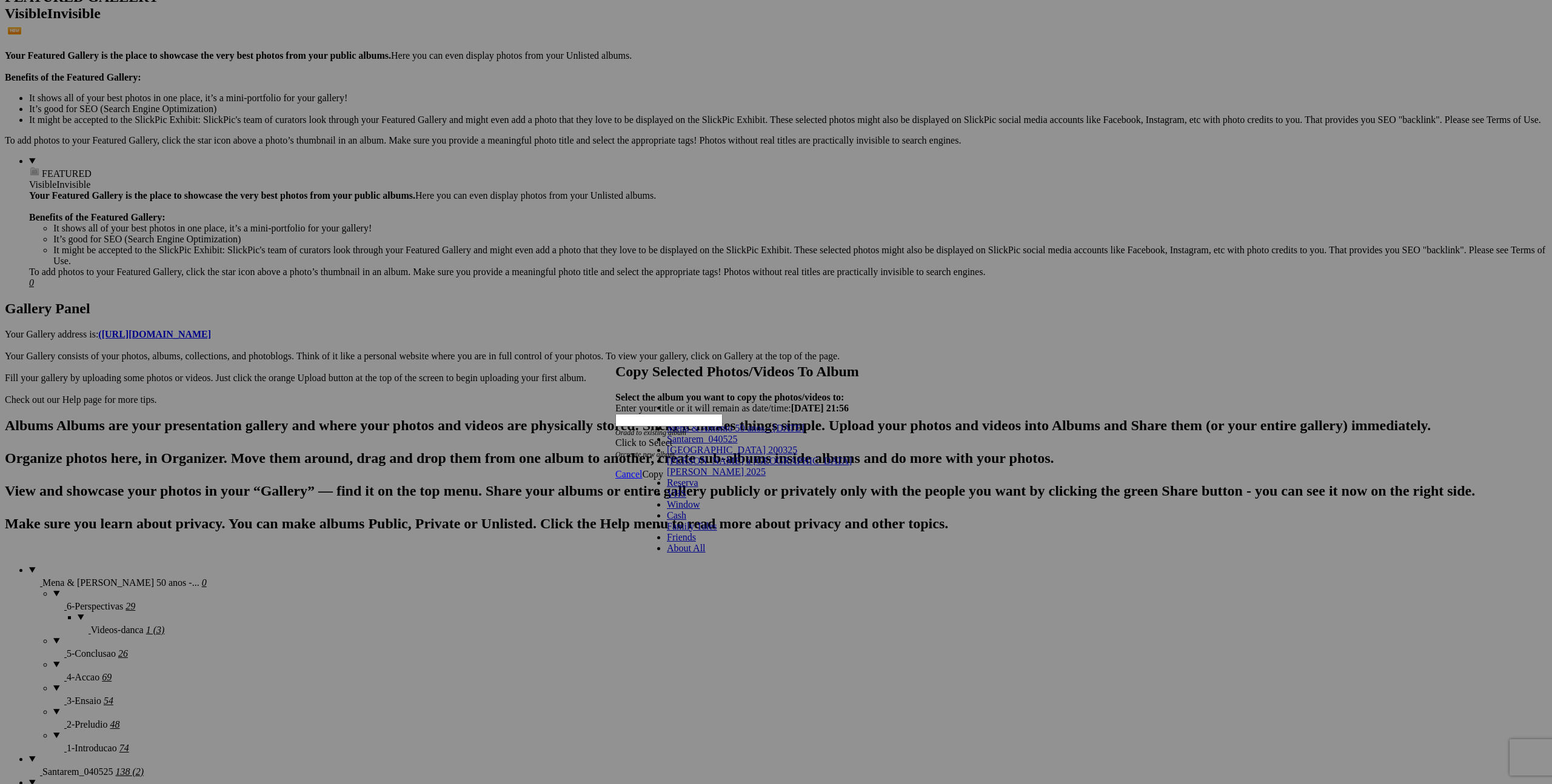
click at [777, 433] on link "Mena & Antonio 50 anos - [DATE]" at bounding box center [735, 428] width 137 height 10
click at [663, 469] on span "Copy" at bounding box center [652, 474] width 21 height 10
click at [755, 438] on div "Click to Select" at bounding box center [776, 443] width 321 height 11
click at [768, 433] on span "Mena & Antonio 50 anos - [DATE]" at bounding box center [735, 428] width 137 height 10
click at [663, 469] on span "Copy" at bounding box center [652, 474] width 21 height 10
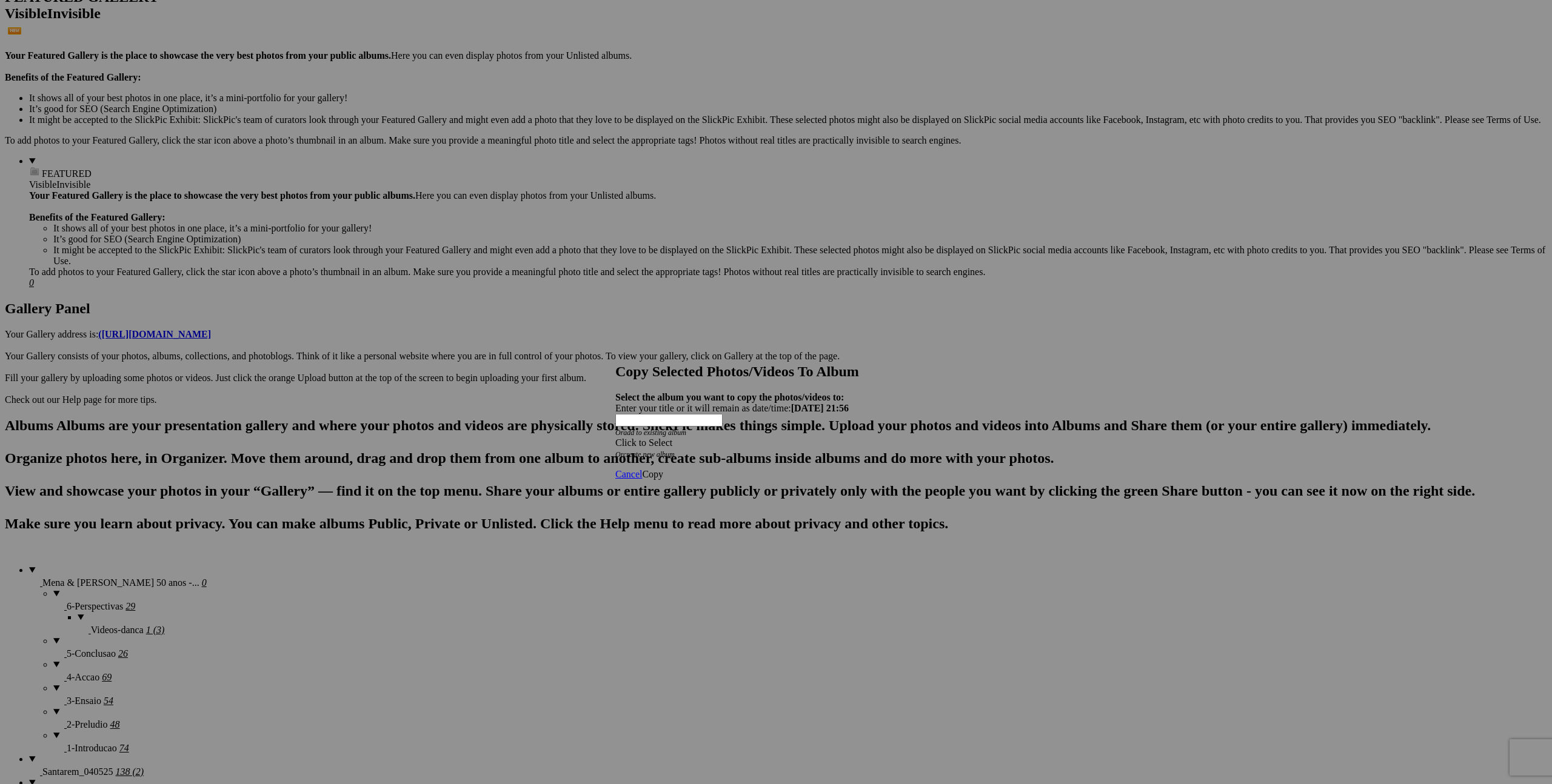
click at [663, 469] on span "Copy" at bounding box center [652, 474] width 21 height 10
click at [672, 438] on span "Click to Select" at bounding box center [644, 443] width 57 height 10
click at [672, 433] on span "Mena & Antonio 50 anos - [DATE]" at bounding box center [735, 428] width 137 height 10
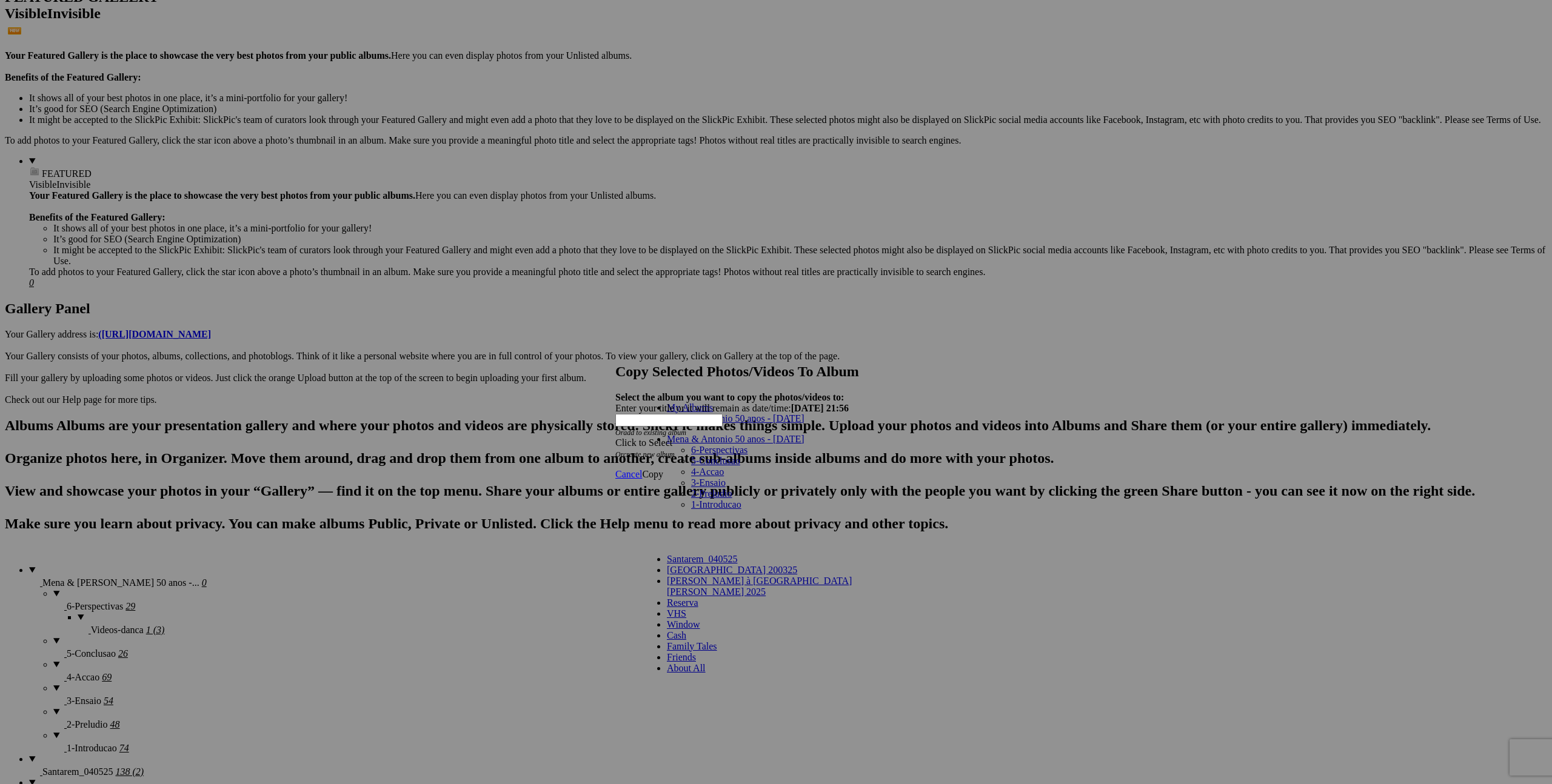
click at [775, 424] on link "Mena & Antonio 50 anos - [DATE]" at bounding box center [735, 418] width 137 height 10
click at [663, 469] on span "Copy" at bounding box center [652, 474] width 21 height 10
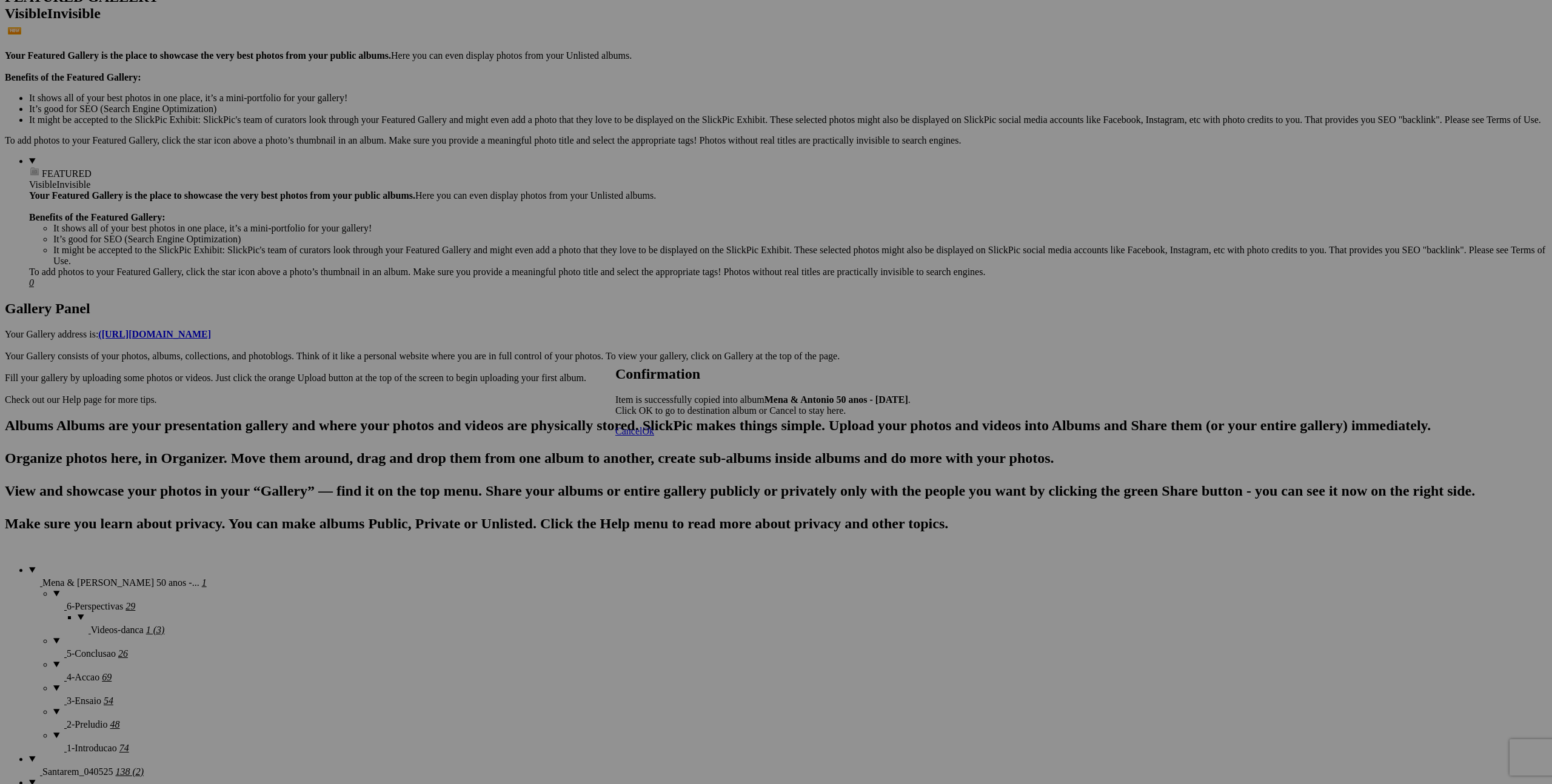
drag, startPoint x: 929, startPoint y: 448, endPoint x: 903, endPoint y: 419, distance: 38.9
click at [654, 436] on span "Ok" at bounding box center [647, 431] width 12 height 10
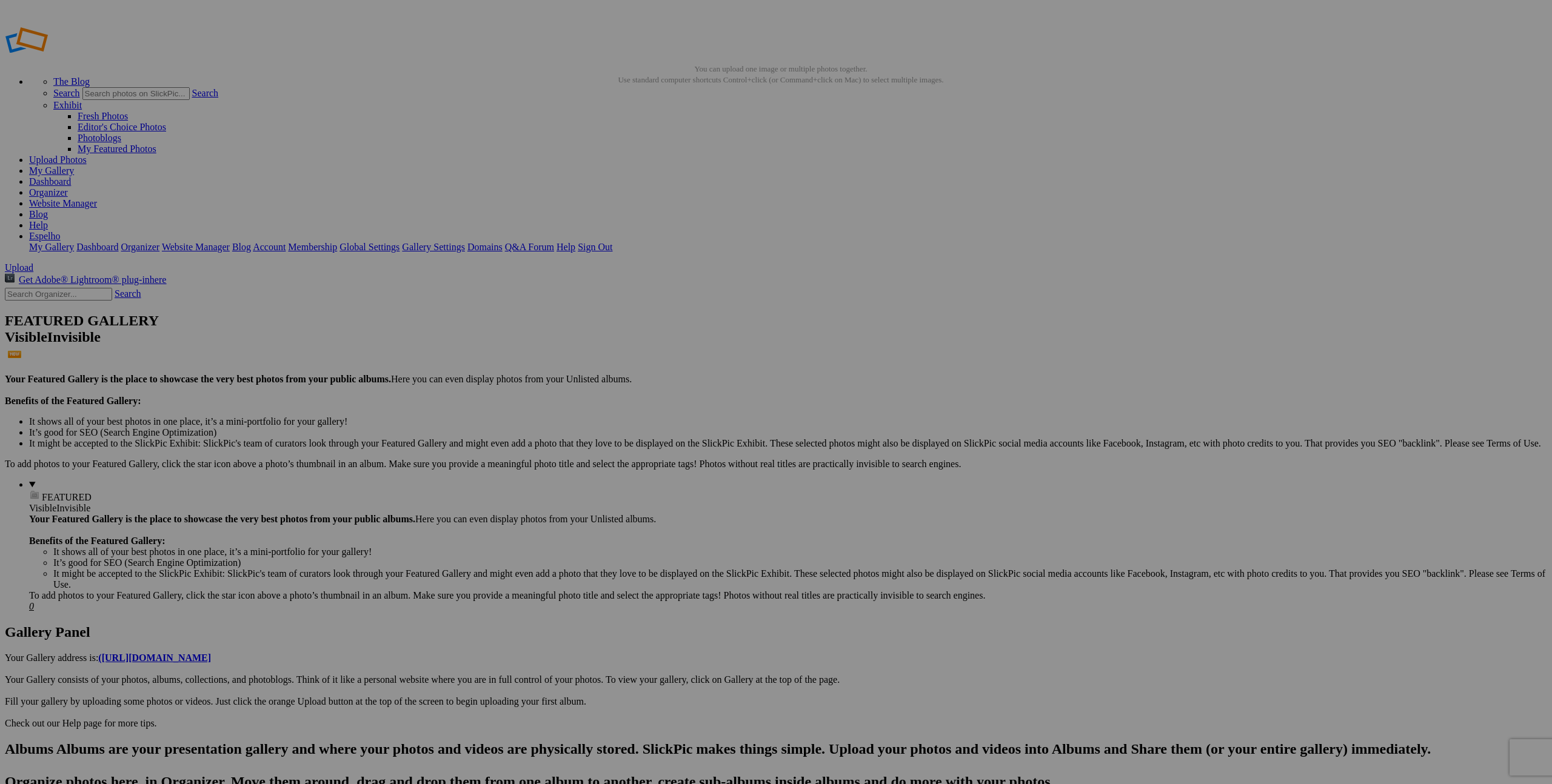
click at [755, 438] on div "Click to Select" at bounding box center [776, 443] width 321 height 11
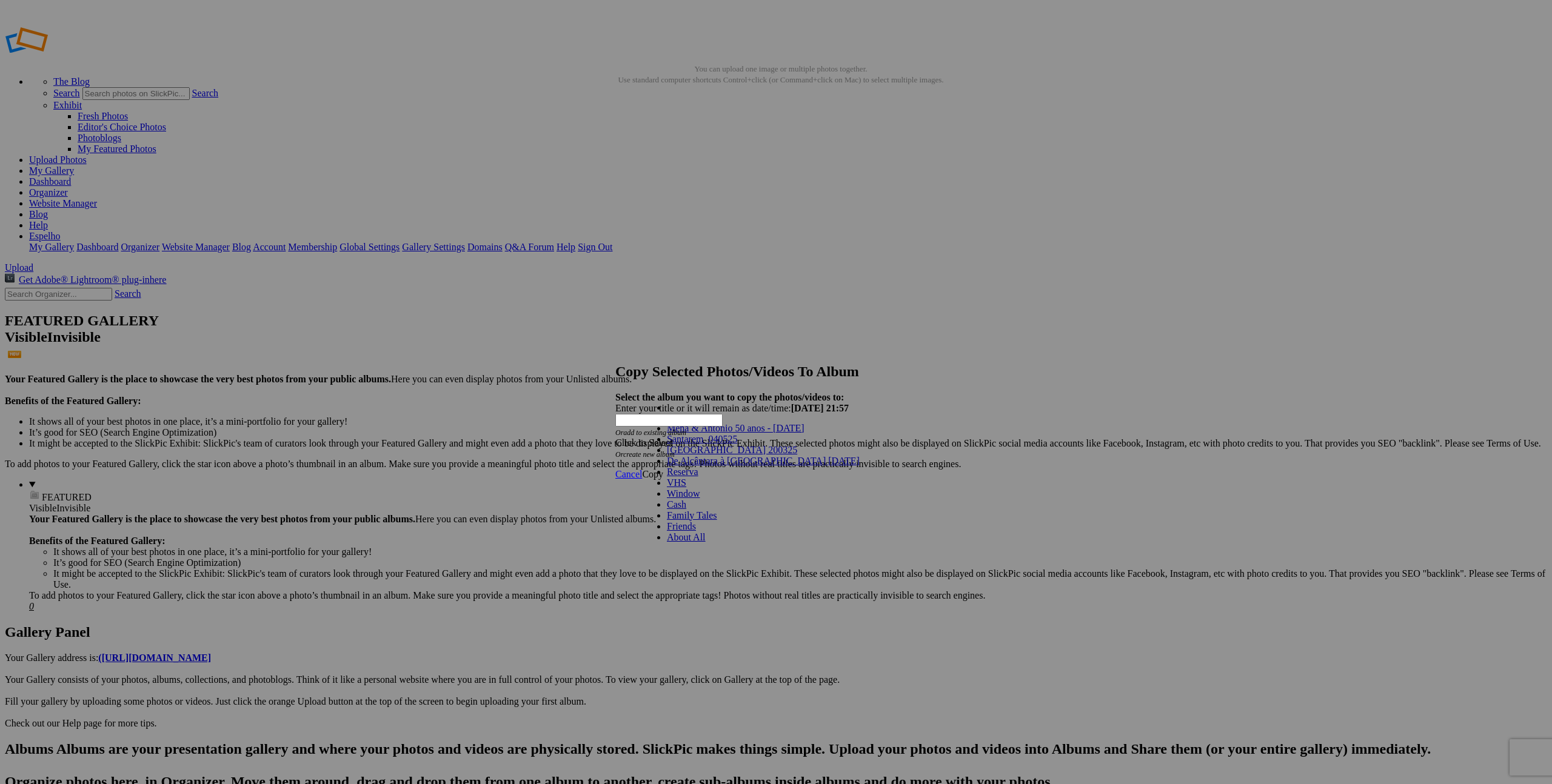
click at [755, 433] on span "Mena & Antonio 50 anos - [DATE]" at bounding box center [735, 428] width 137 height 10
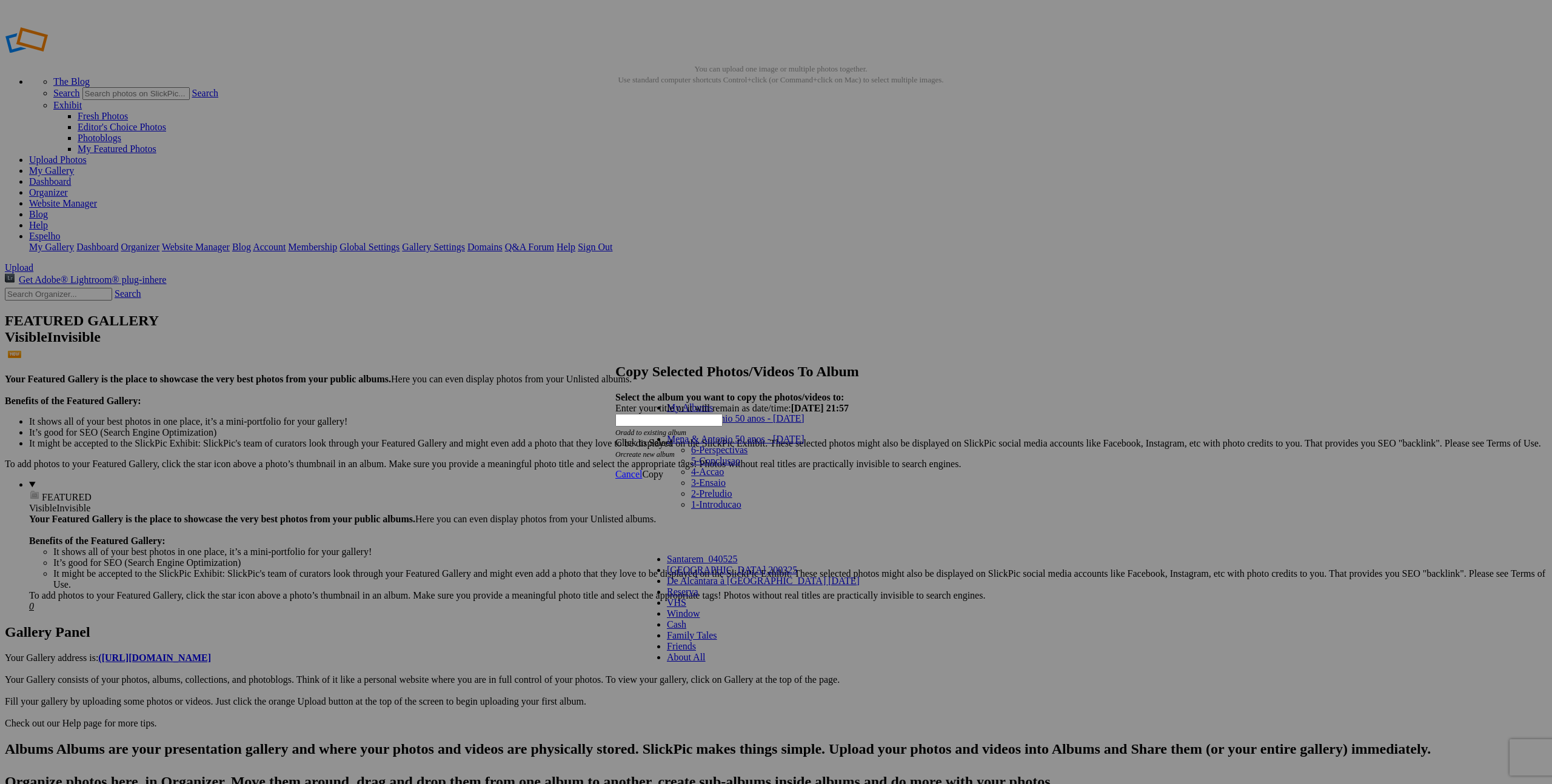
click at [679, 424] on link "Mena & Antonio 50 anos - [DATE]" at bounding box center [735, 418] width 137 height 10
click at [663, 469] on span "Copy" at bounding box center [652, 474] width 21 height 10
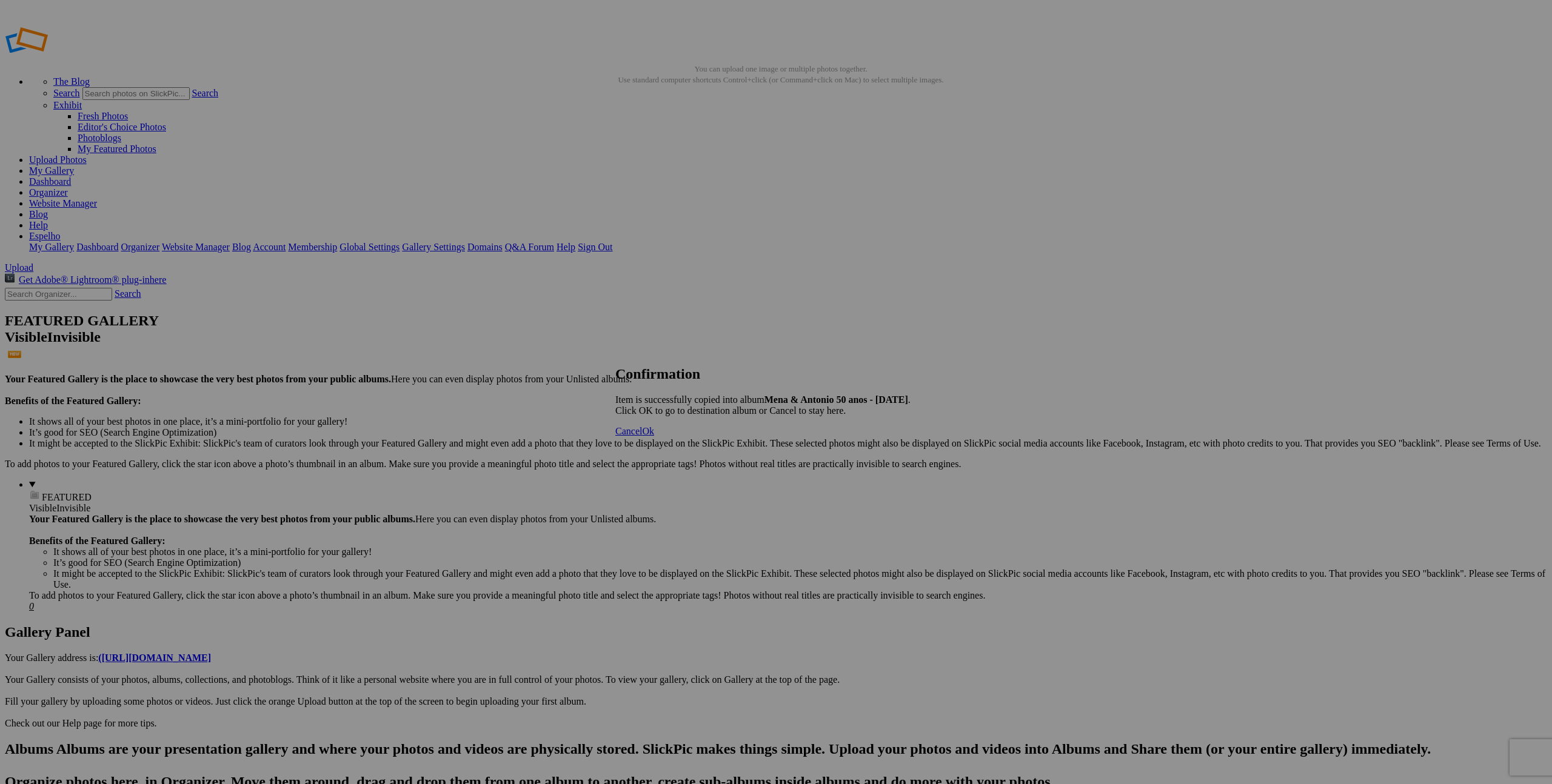
click at [654, 436] on span "Ok" at bounding box center [647, 431] width 12 height 10
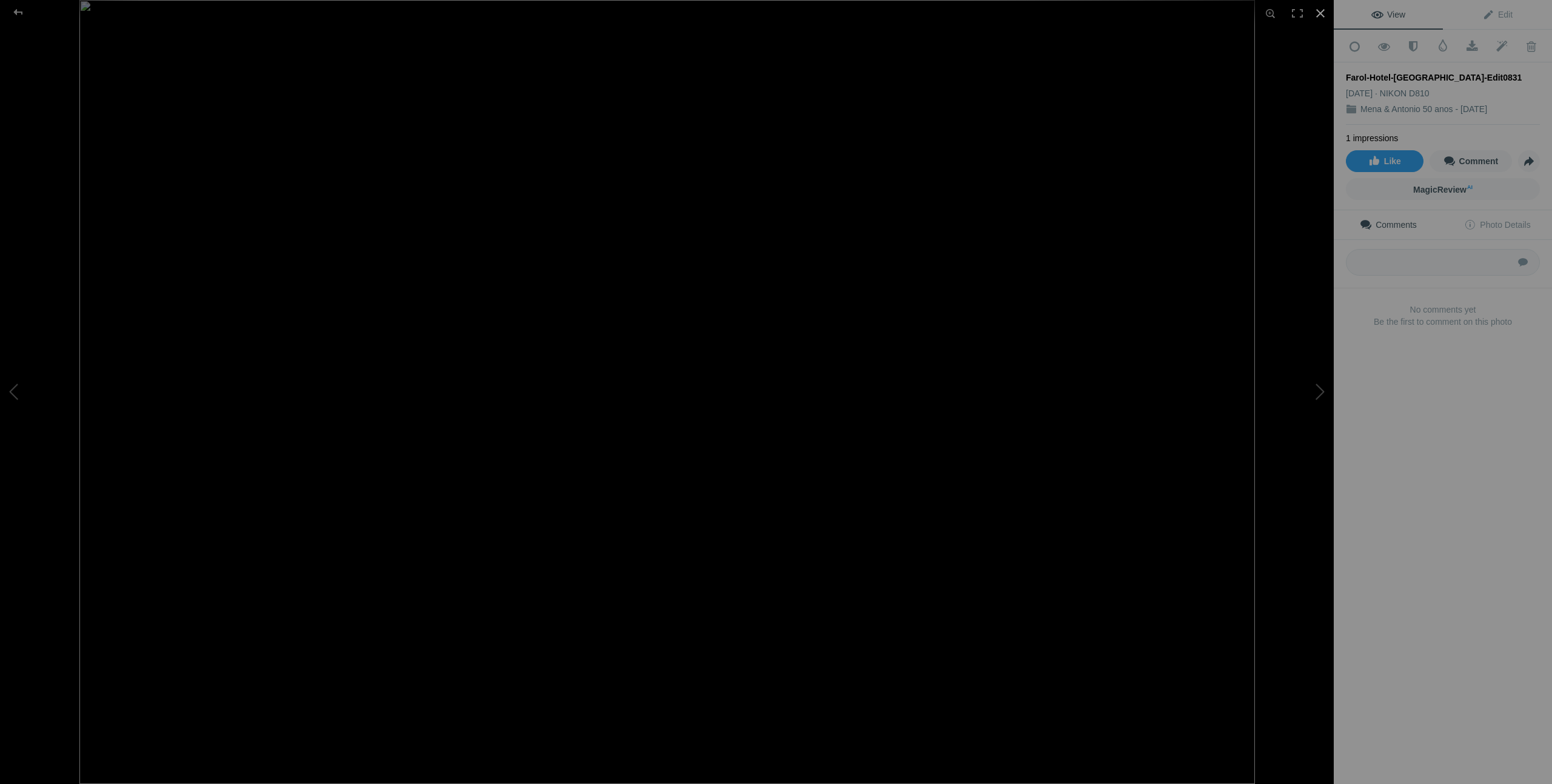
click at [1320, 13] on div at bounding box center [1320, 13] width 26 height 26
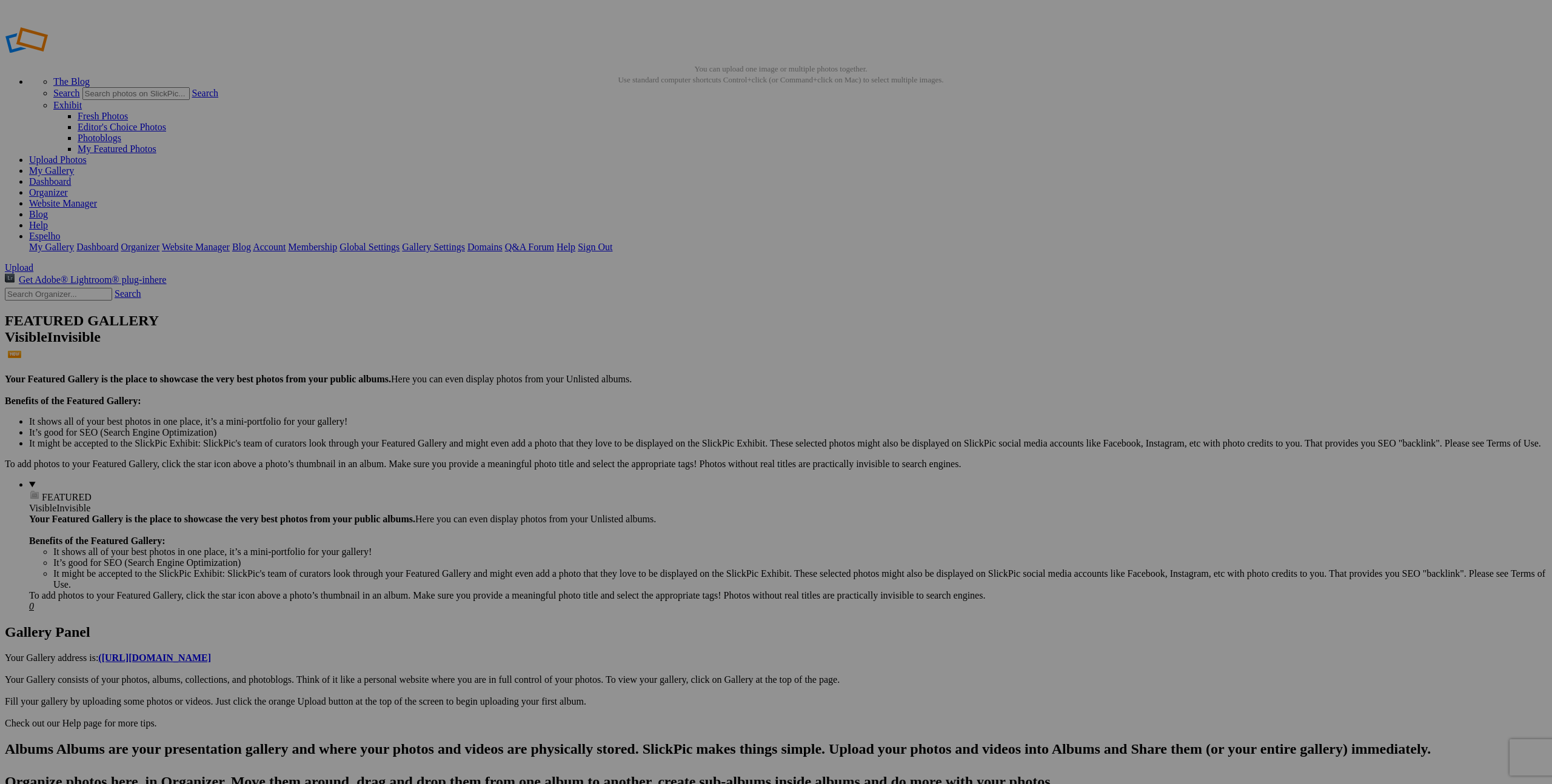
click at [695, 474] on span "Yes" at bounding box center [688, 471] width 14 height 10
drag, startPoint x: 249, startPoint y: 68, endPoint x: 242, endPoint y: 63, distance: 8.6
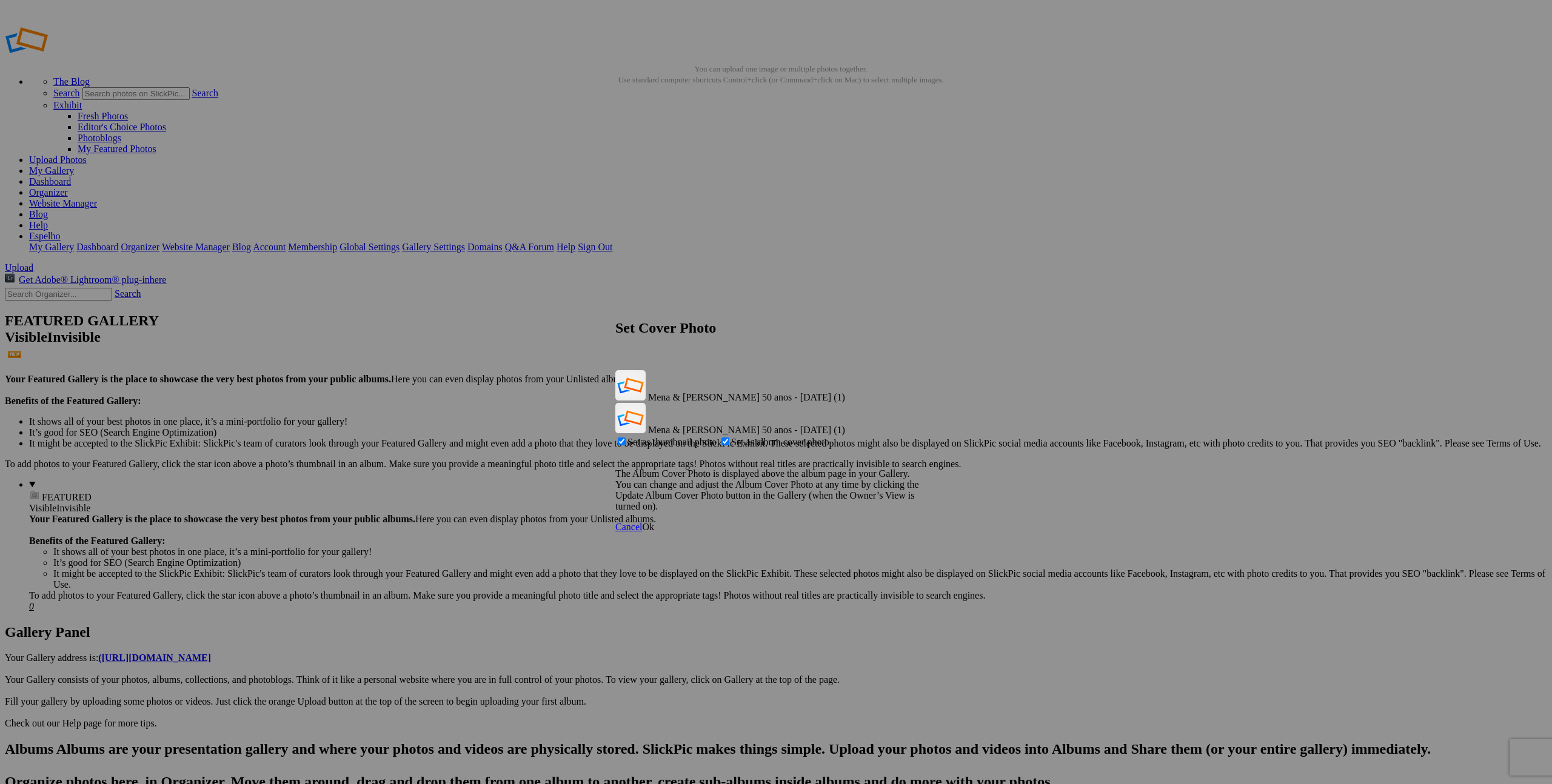
click at [654, 522] on span "Ok" at bounding box center [647, 527] width 12 height 10
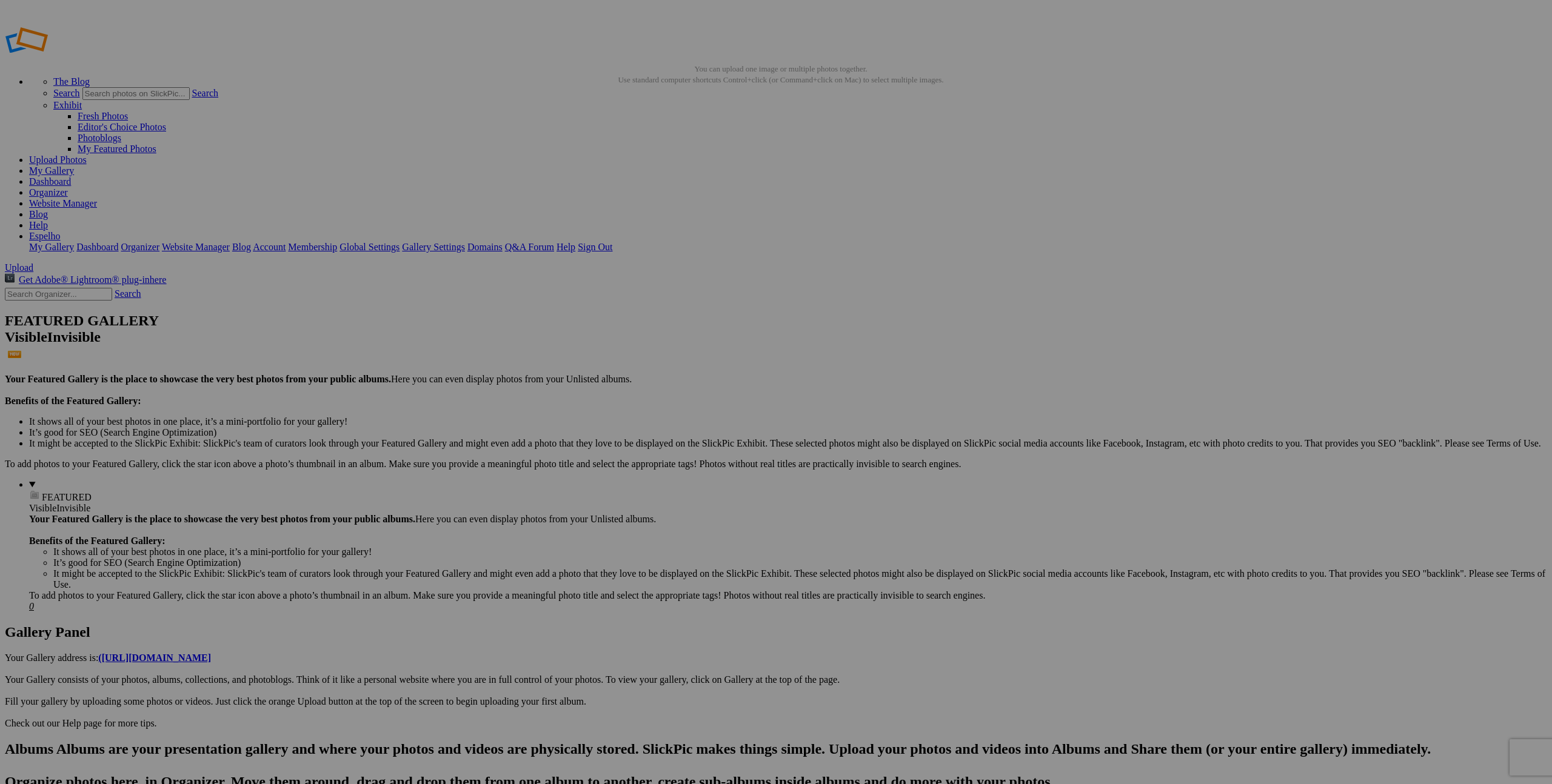
click at [26, 741] on h2 "Albums Albums are your presentation gallery and where your photos and videos ar…" at bounding box center [776, 798] width 1542 height 114
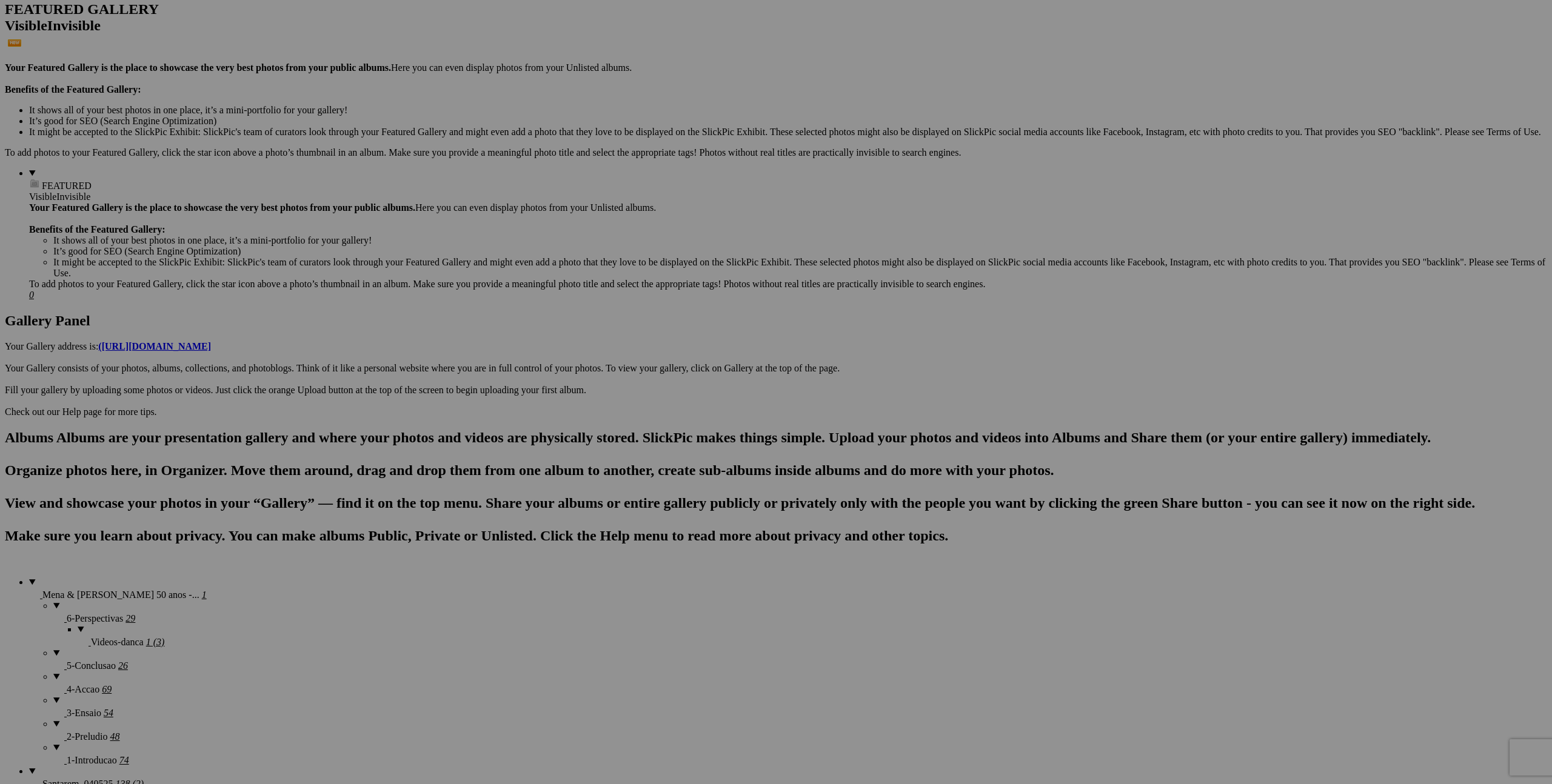
scroll to position [324, 0]
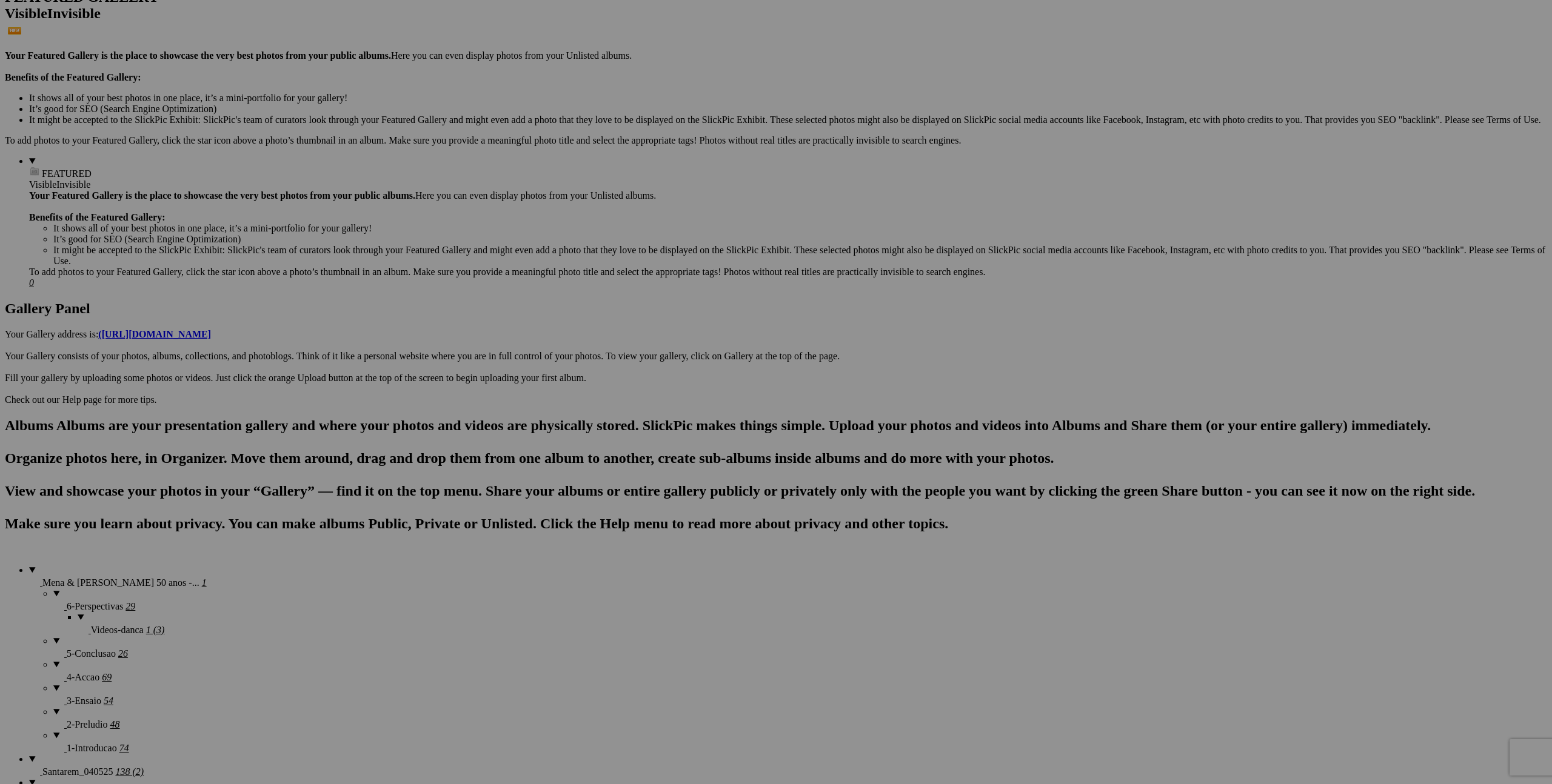
click at [741, 438] on div "Click to Select" at bounding box center [776, 443] width 321 height 11
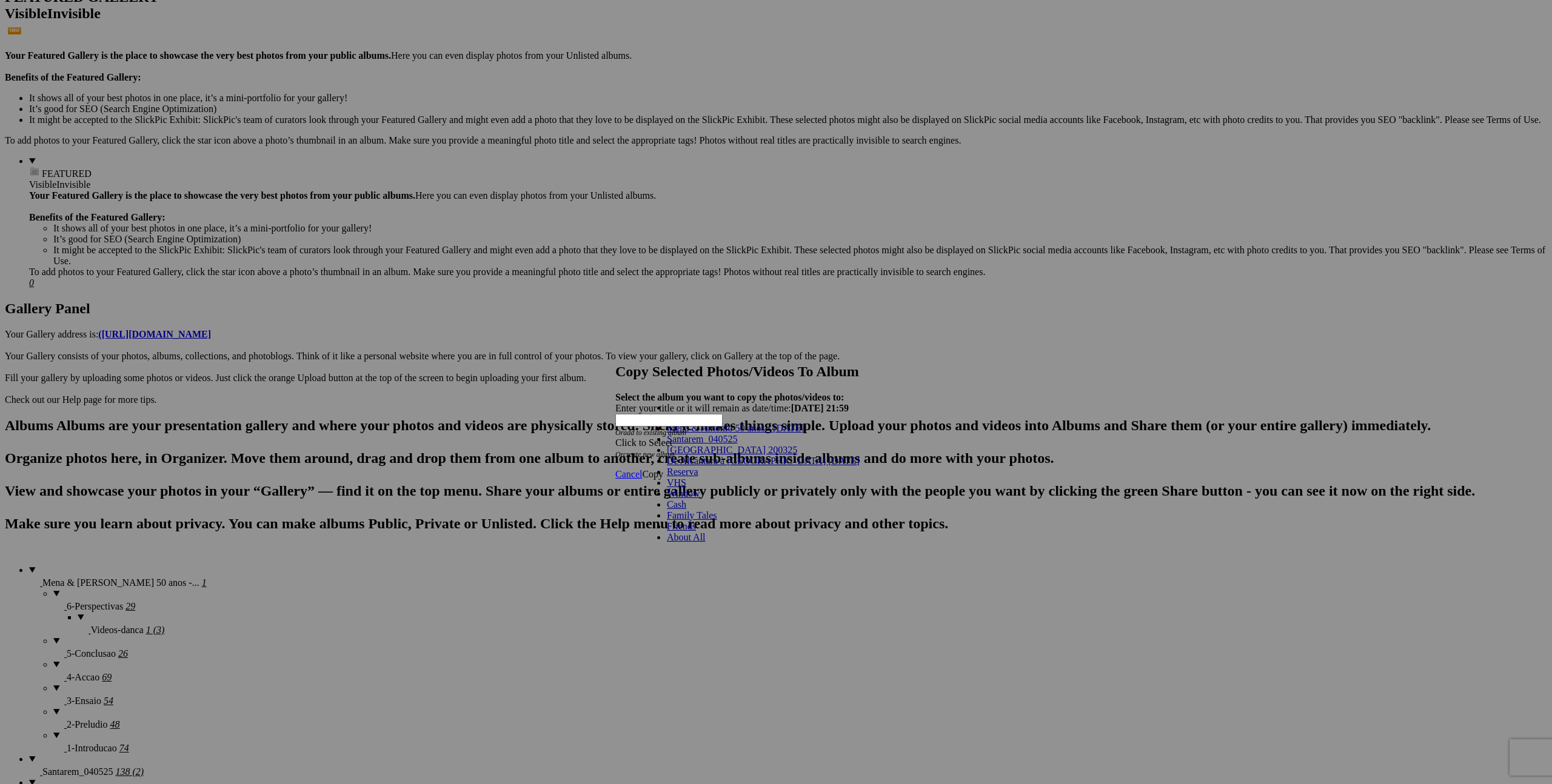
click at [704, 433] on span "Mena & Antonio 50 anos - [DATE]" at bounding box center [735, 428] width 137 height 10
click at [712, 424] on link "Mena & Antonio 50 anos - [DATE]" at bounding box center [735, 418] width 137 height 10
click at [663, 469] on link "Copy" at bounding box center [652, 474] width 21 height 10
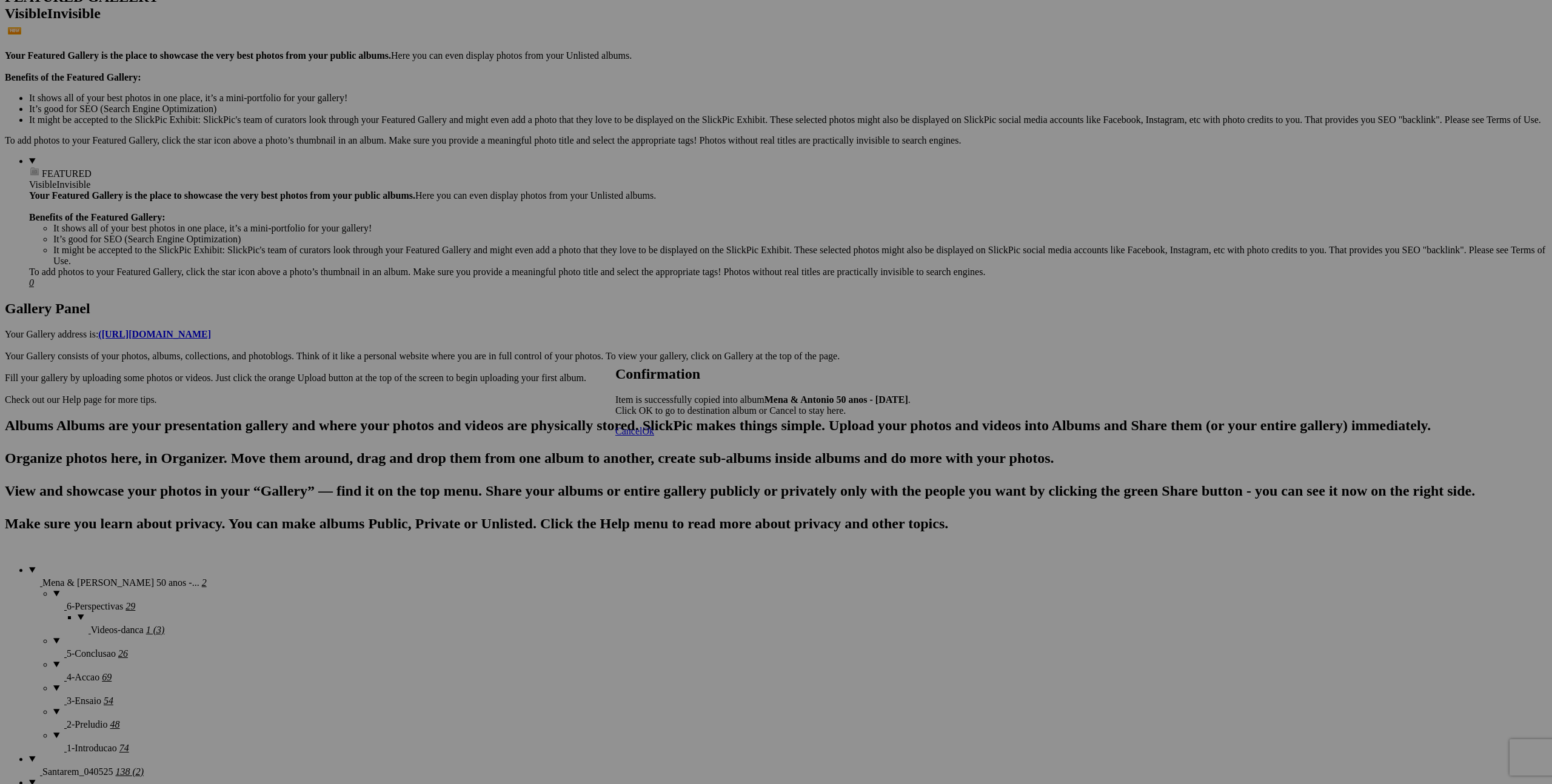
click at [654, 436] on link "Ok" at bounding box center [647, 431] width 12 height 10
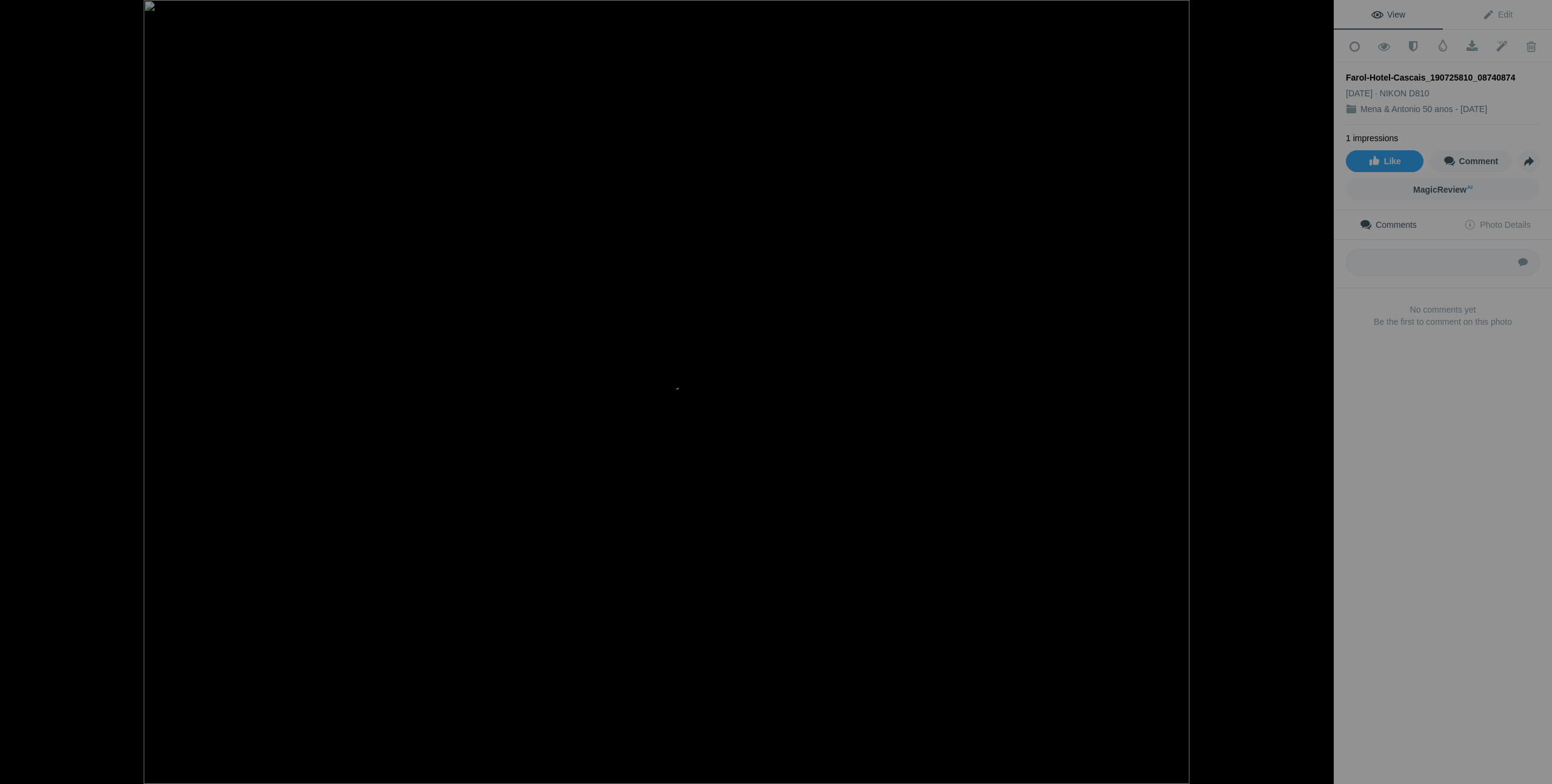
click at [1322, 13] on div at bounding box center [1320, 13] width 26 height 26
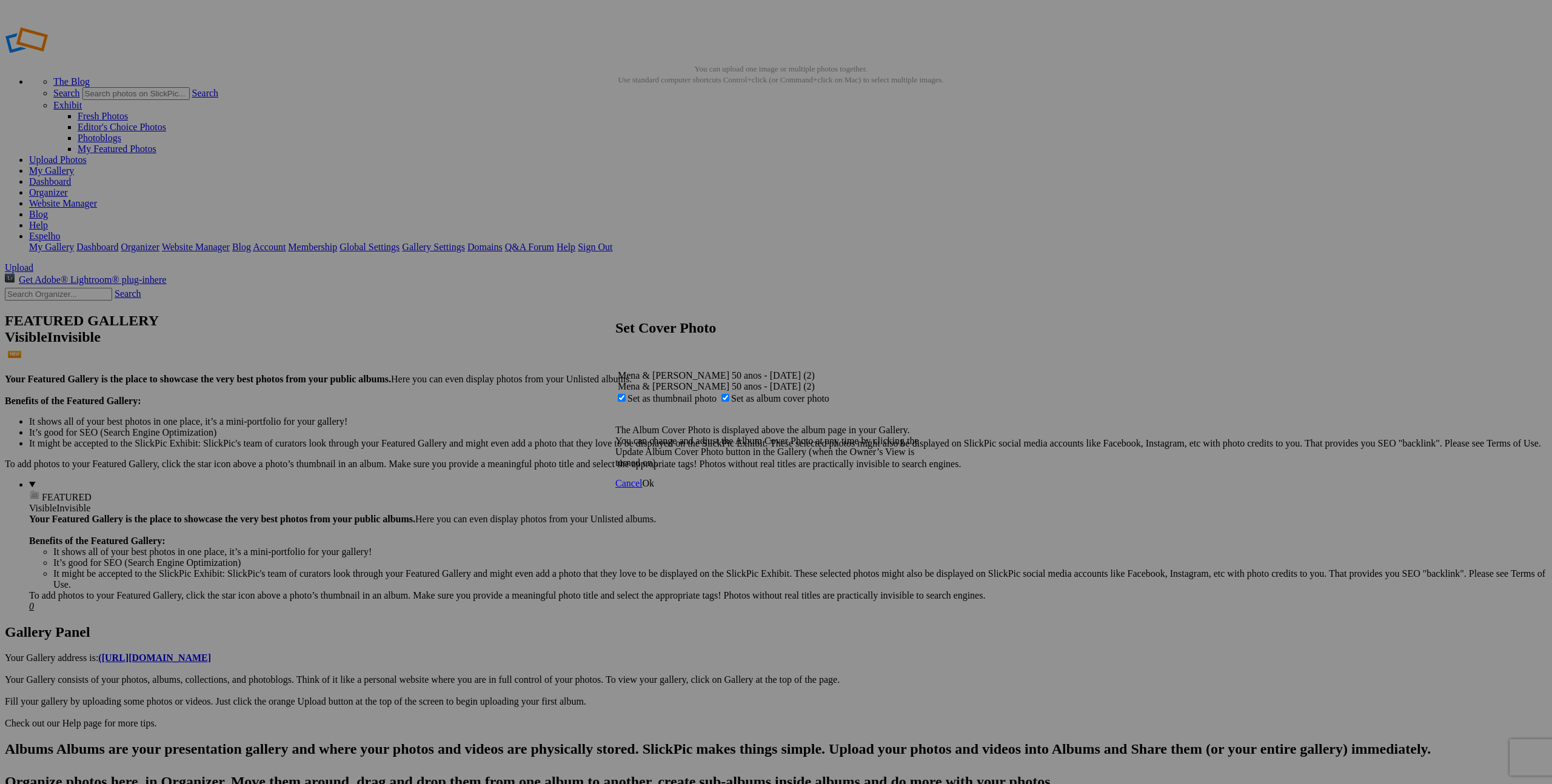
click at [654, 488] on span "Ok" at bounding box center [647, 483] width 12 height 10
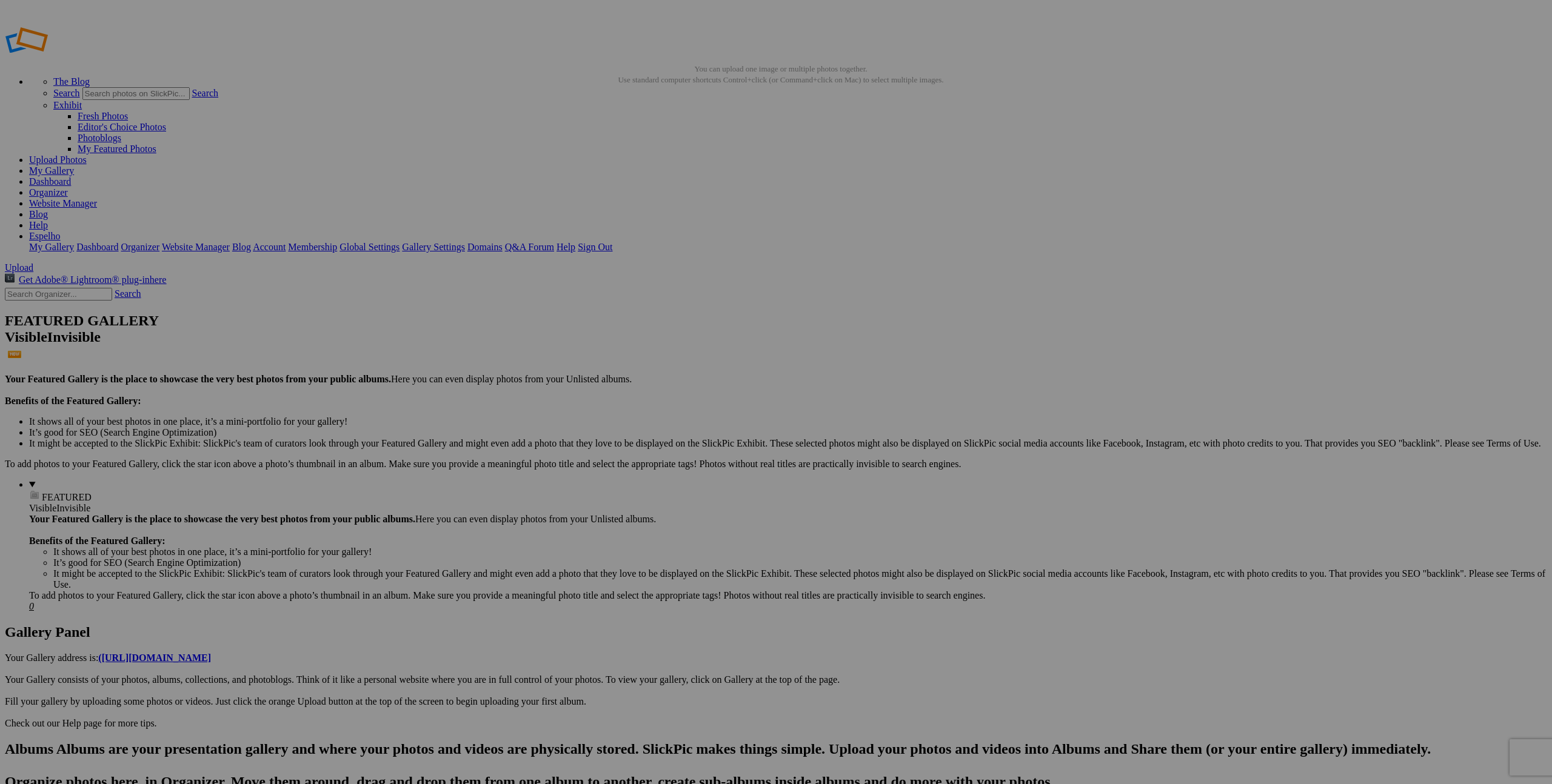
drag, startPoint x: 896, startPoint y: 470, endPoint x: 886, endPoint y: 468, distance: 10.2
click at [695, 470] on link "Yes" at bounding box center [688, 471] width 14 height 10
click at [74, 166] on link "My Gallery" at bounding box center [51, 171] width 45 height 10
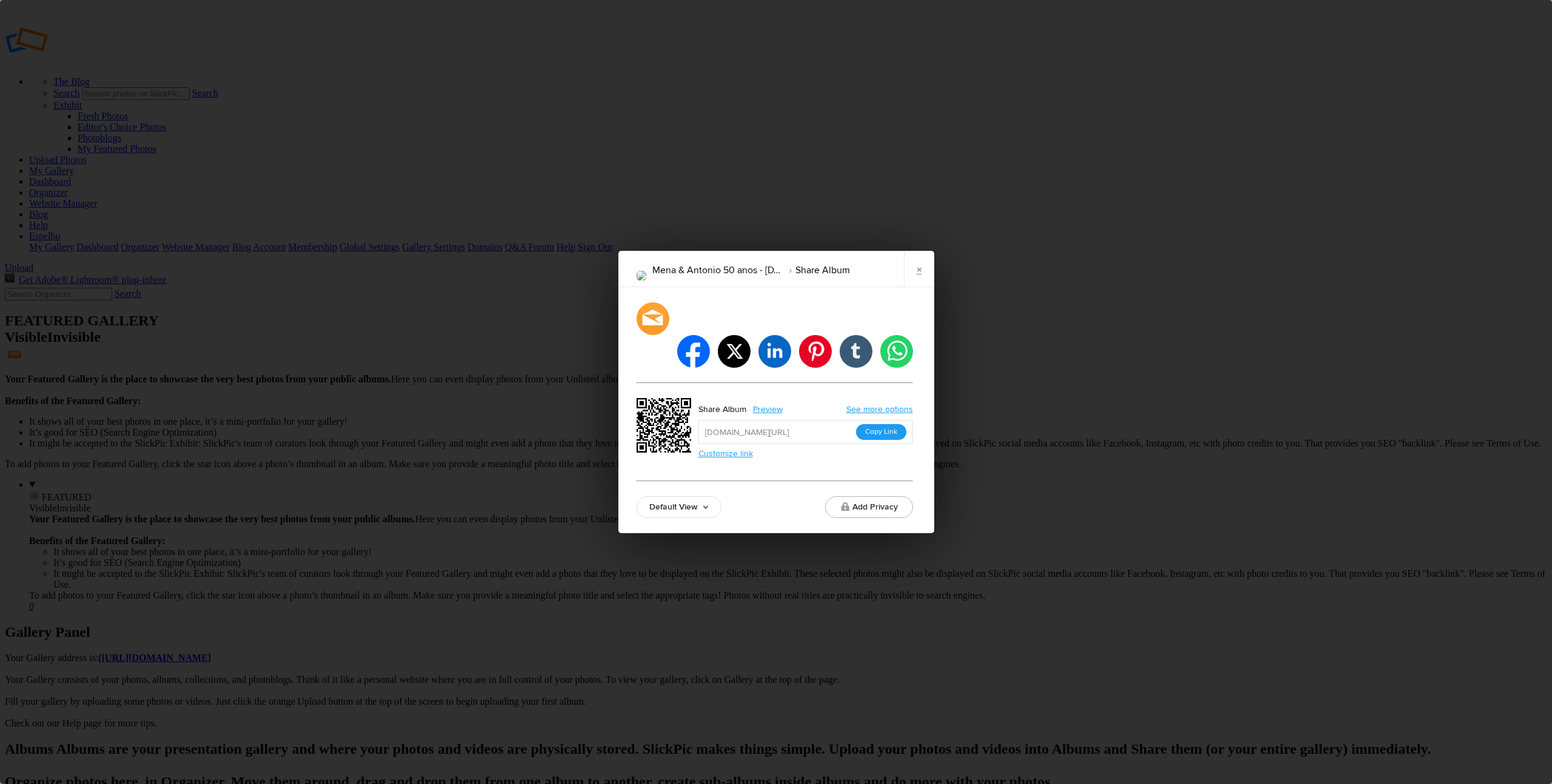
click at [886, 424] on button "Copy Link" at bounding box center [881, 432] width 50 height 16
click at [921, 286] on link "×" at bounding box center [919, 269] width 30 height 36
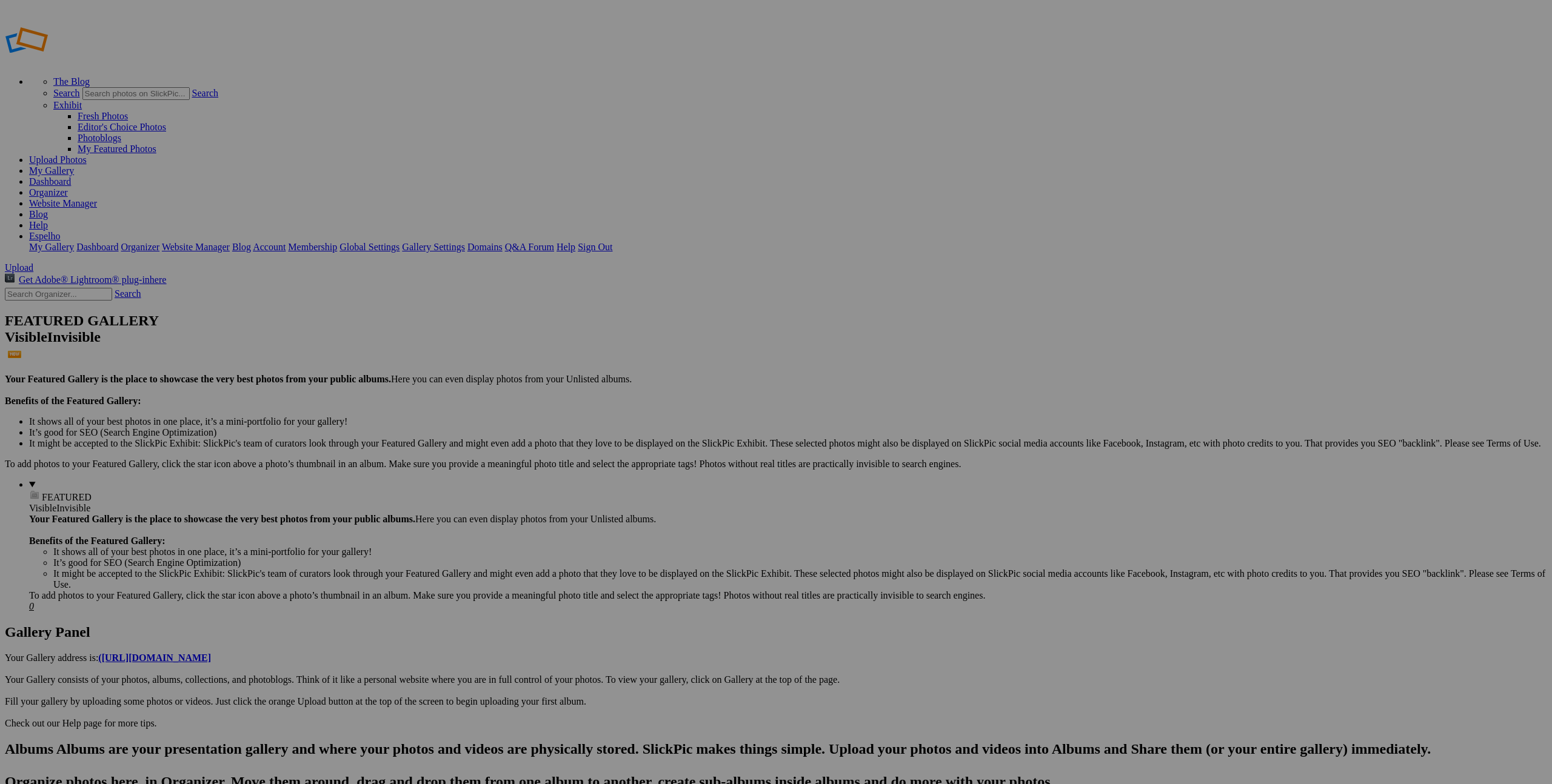
scroll to position [0, 39]
drag, startPoint x: 294, startPoint y: 232, endPoint x: 441, endPoint y: 234, distance: 147.0
